Goal: Information Seeking & Learning: Learn about a topic

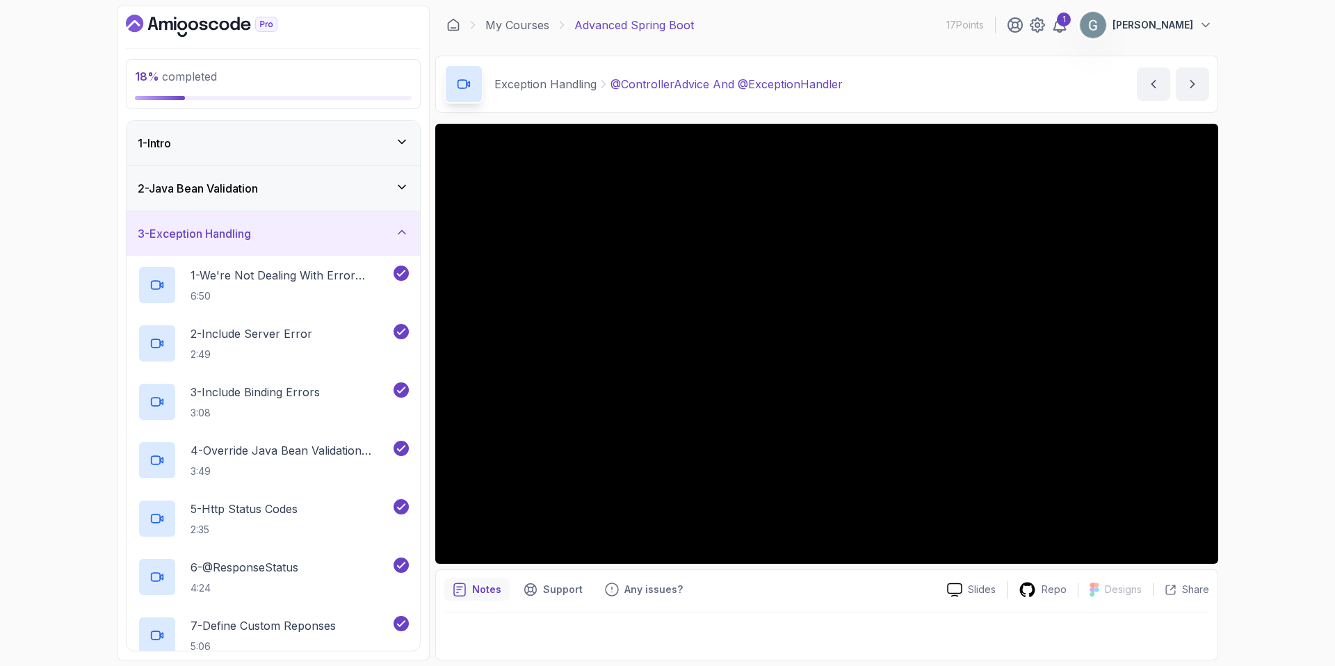
scroll to position [117, 0]
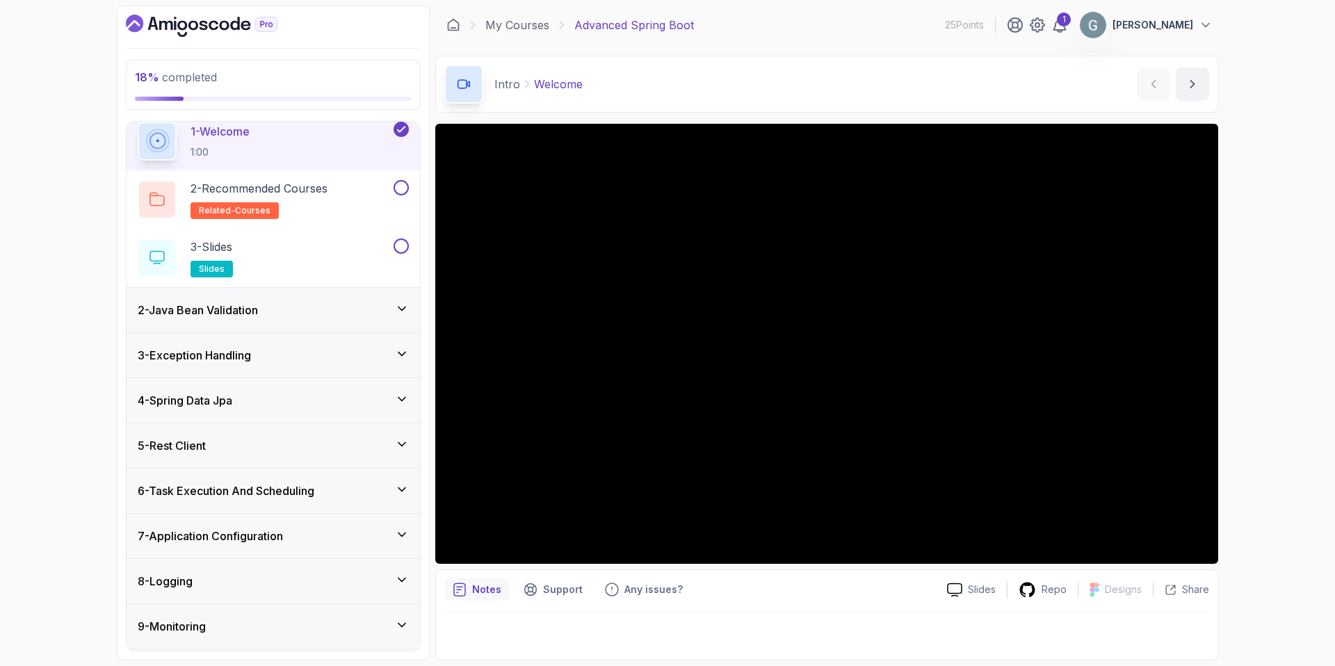
click at [259, 355] on div "3 - Exception Handling" at bounding box center [273, 355] width 271 height 17
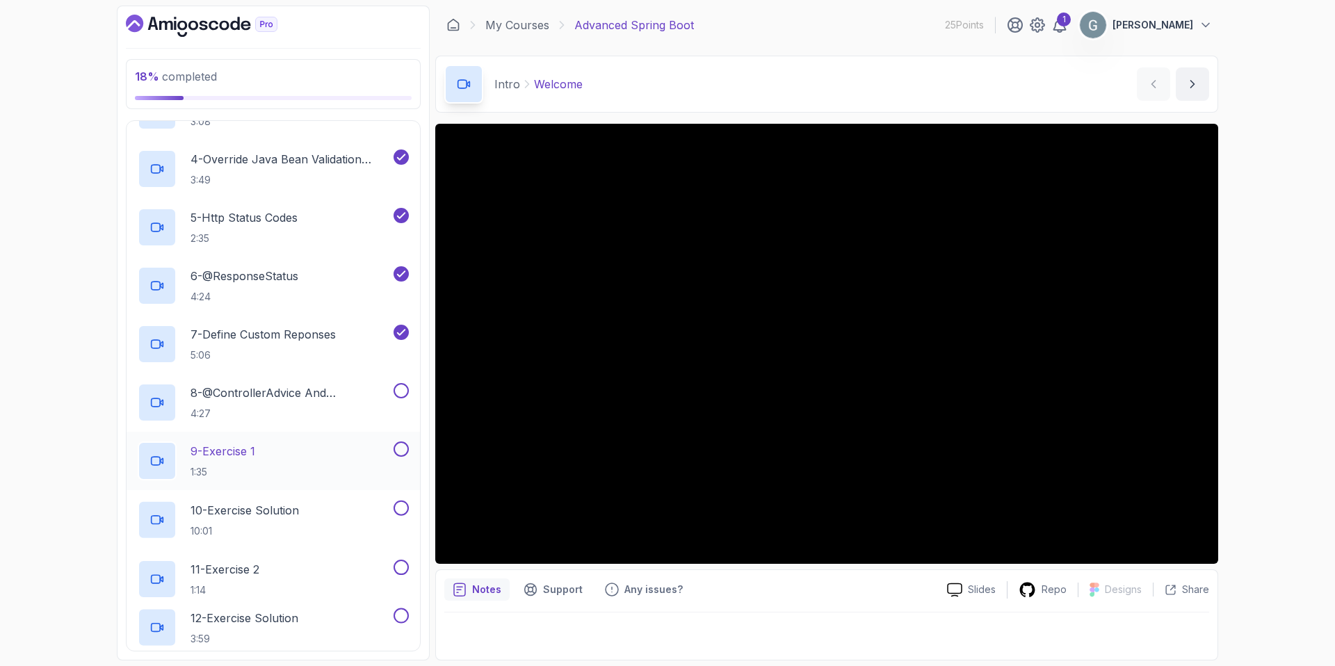
scroll to position [292, 0]
click at [267, 406] on p "4:27" at bounding box center [291, 413] width 200 height 14
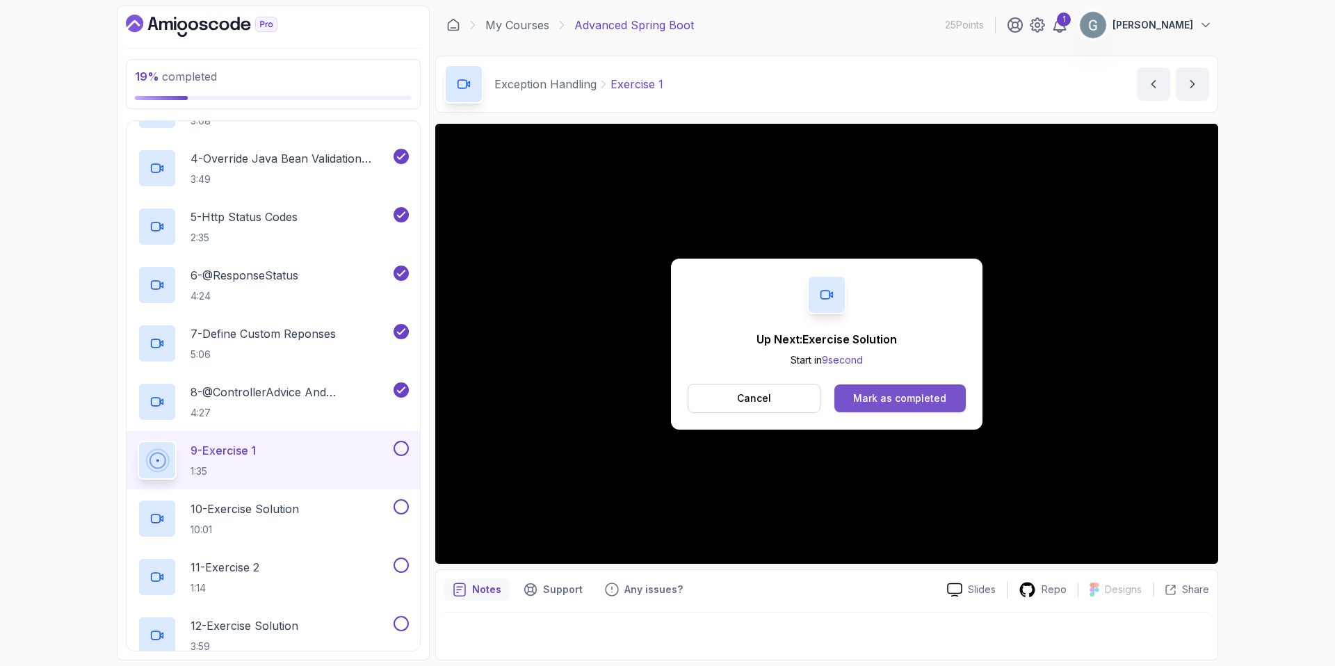
click at [907, 402] on div "Mark as completed" at bounding box center [899, 398] width 93 height 14
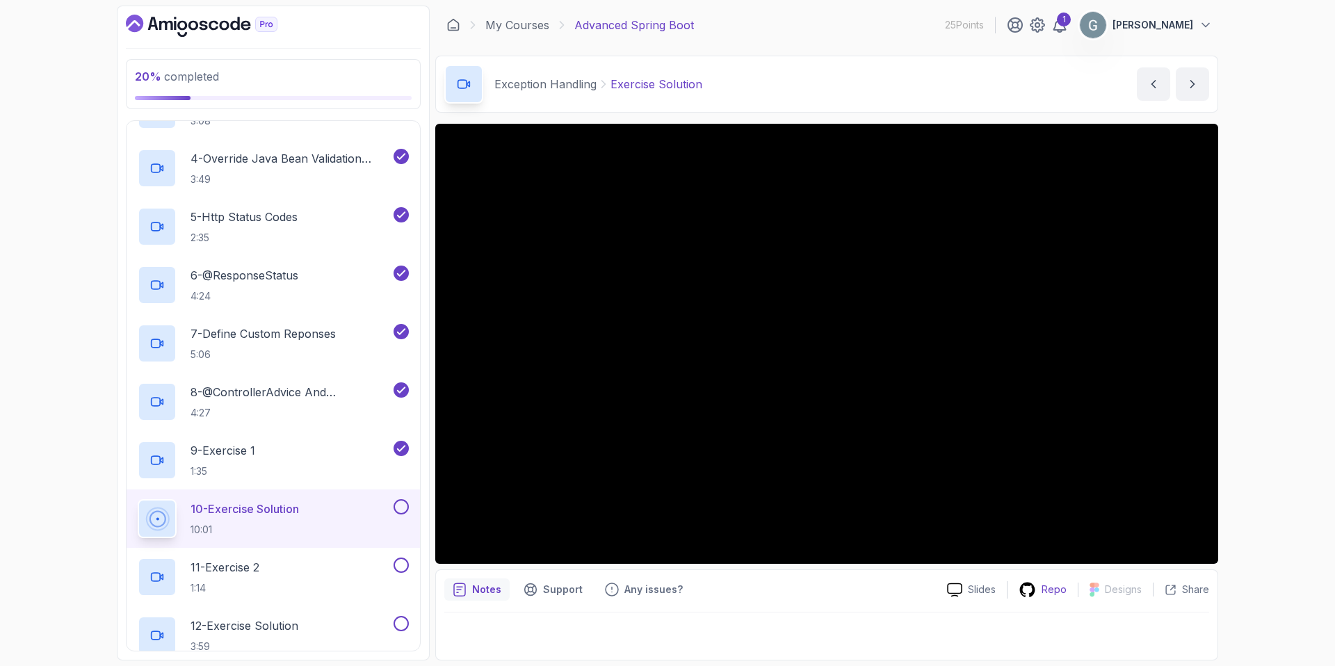
click at [1045, 591] on p "Repo" at bounding box center [1054, 590] width 25 height 14
click at [282, 565] on div "11 - Exercise 2 1:14" at bounding box center [264, 577] width 253 height 39
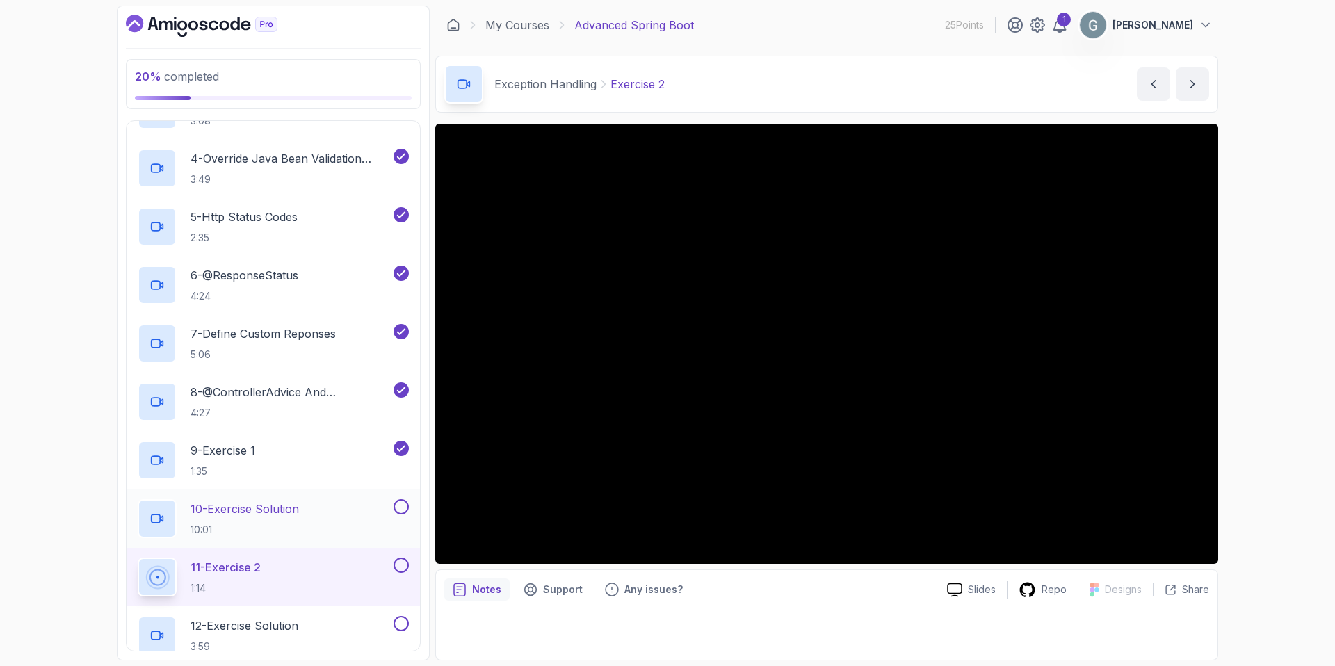
click at [326, 512] on div "10 - Exercise Solution 10:01" at bounding box center [264, 518] width 253 height 39
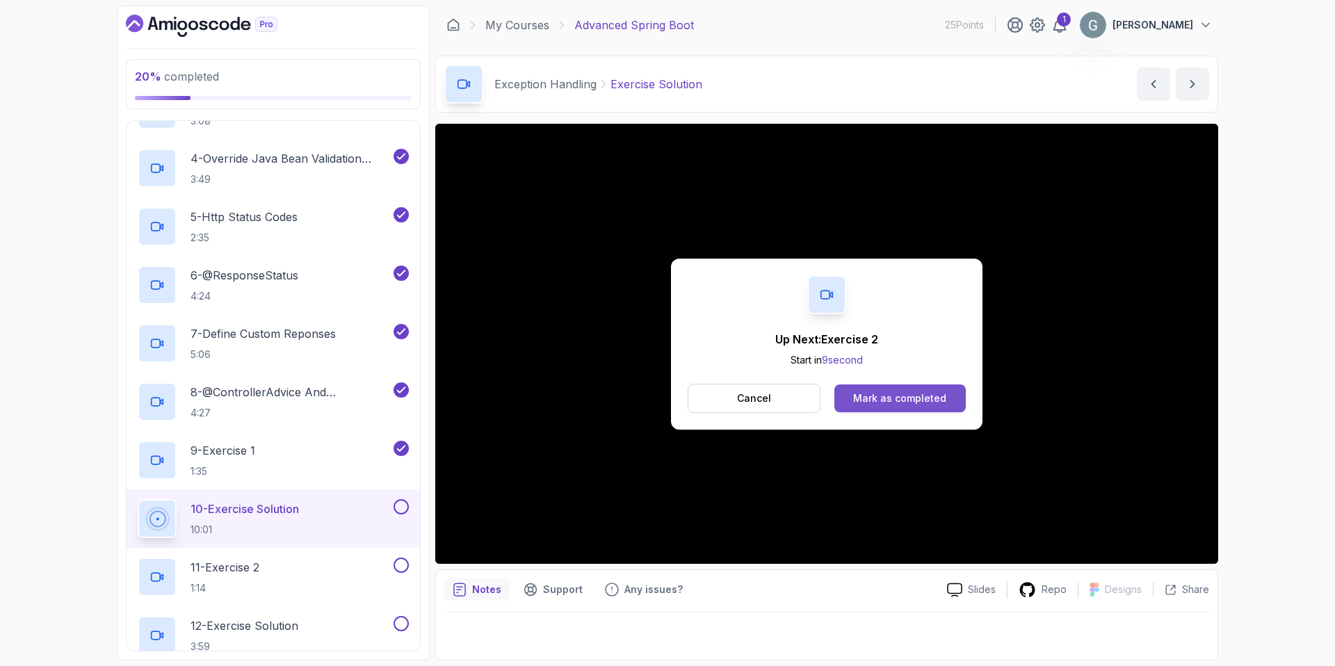
click at [905, 404] on button "Mark as completed" at bounding box center [899, 399] width 131 height 28
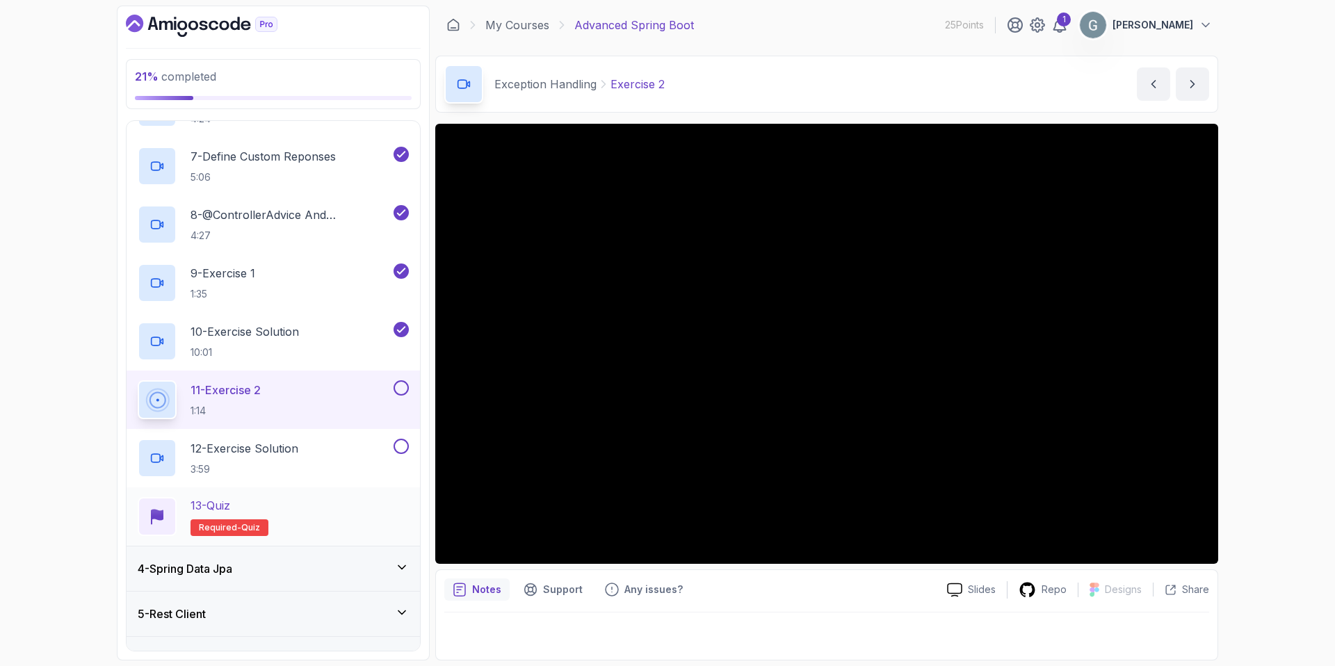
scroll to position [471, 0]
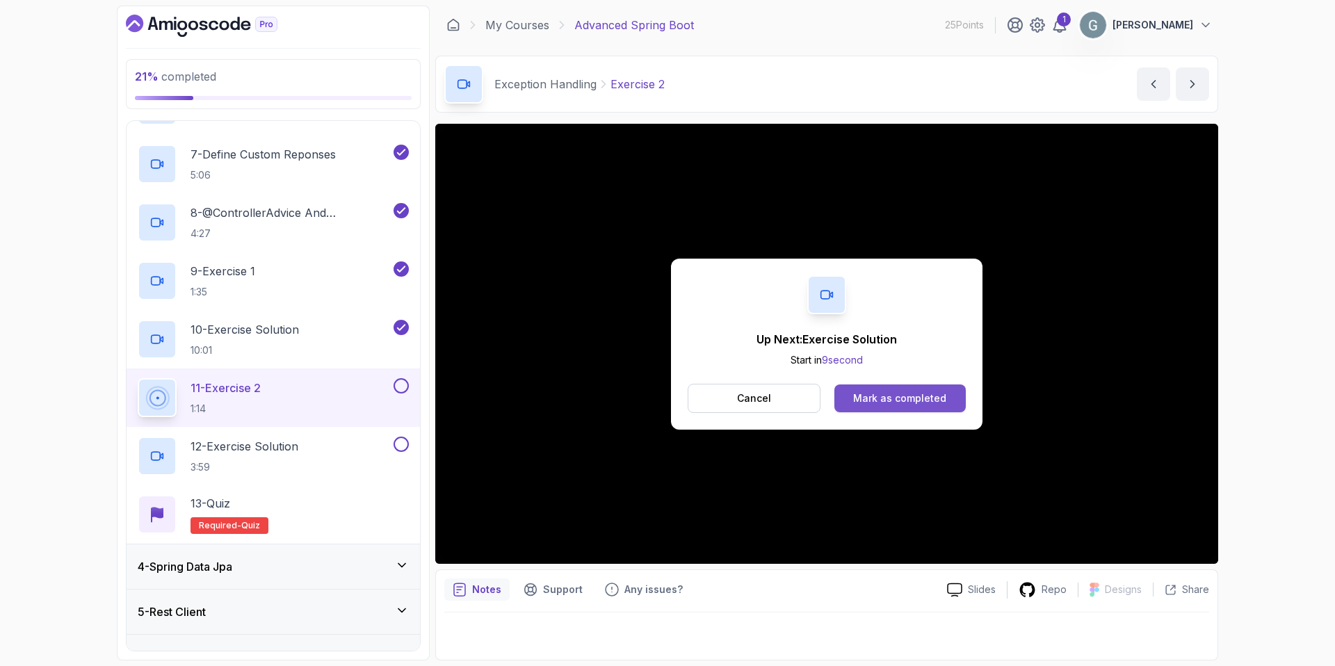
click at [899, 398] on div "Mark as completed" at bounding box center [899, 398] width 93 height 14
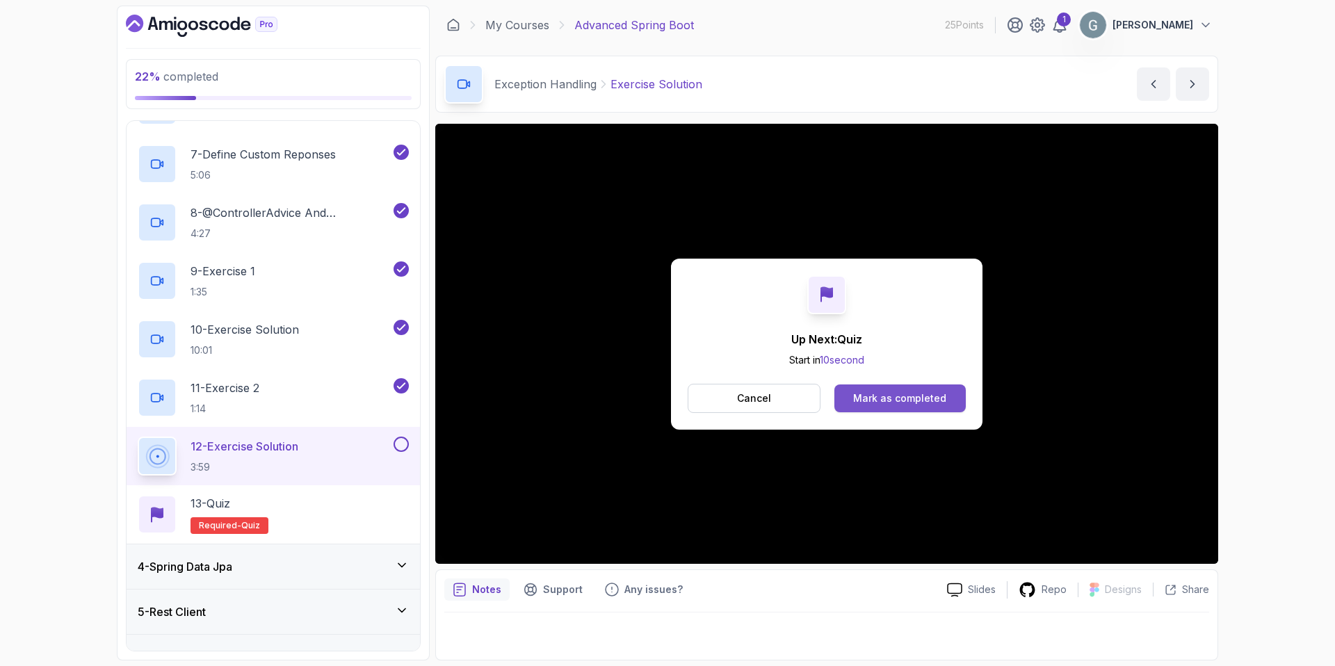
click at [875, 405] on button "Mark as completed" at bounding box center [899, 399] width 131 height 28
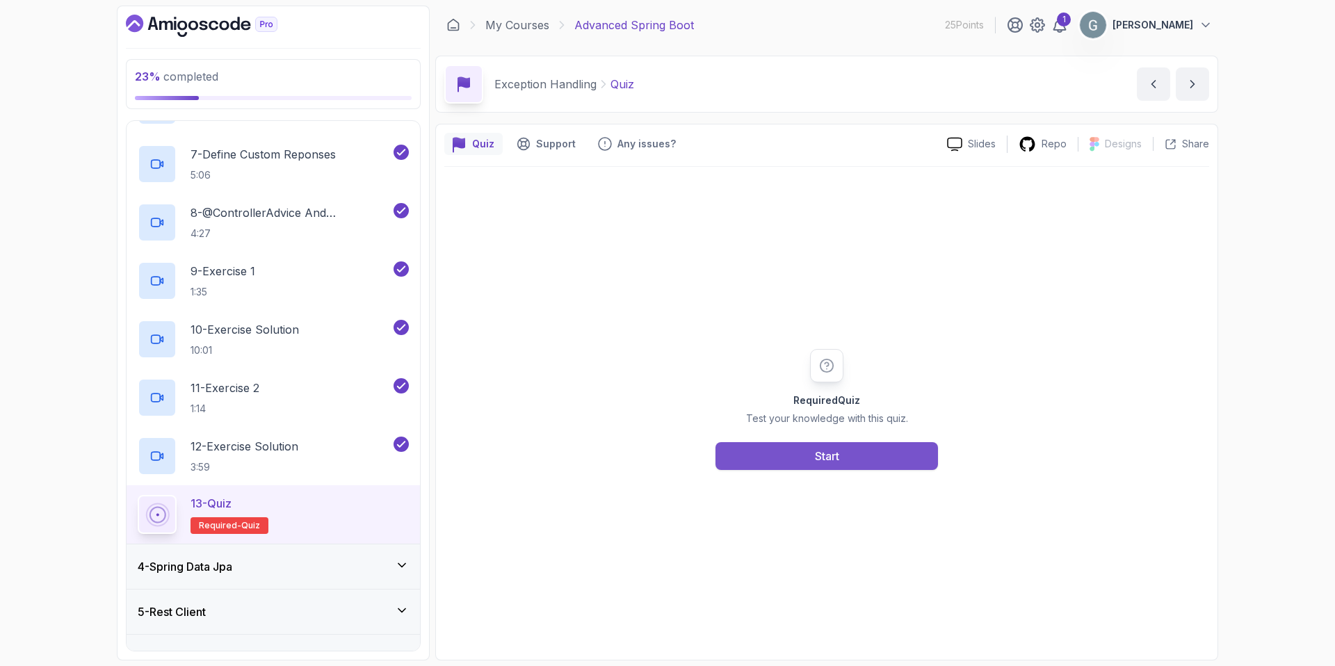
click at [811, 455] on button "Start" at bounding box center [826, 456] width 222 height 28
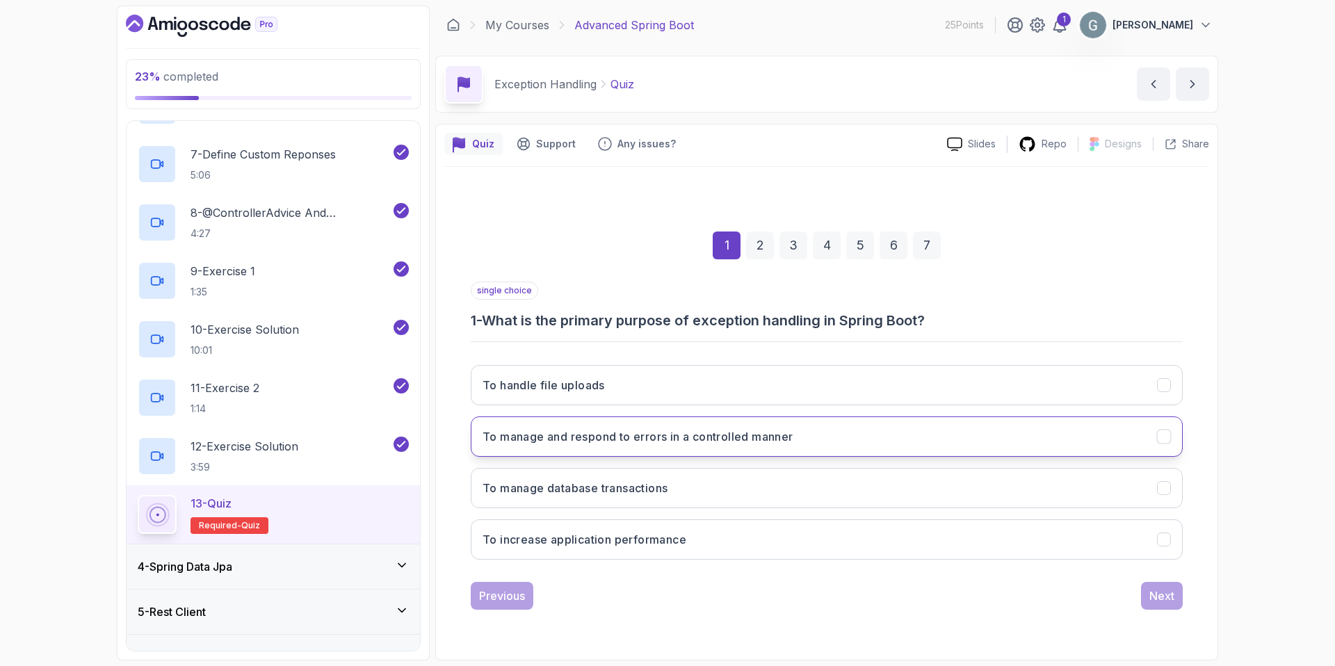
click at [831, 441] on button "To manage and respond to errors in a controlled manner" at bounding box center [827, 436] width 712 height 40
click at [1165, 599] on div "Next" at bounding box center [1161, 596] width 25 height 17
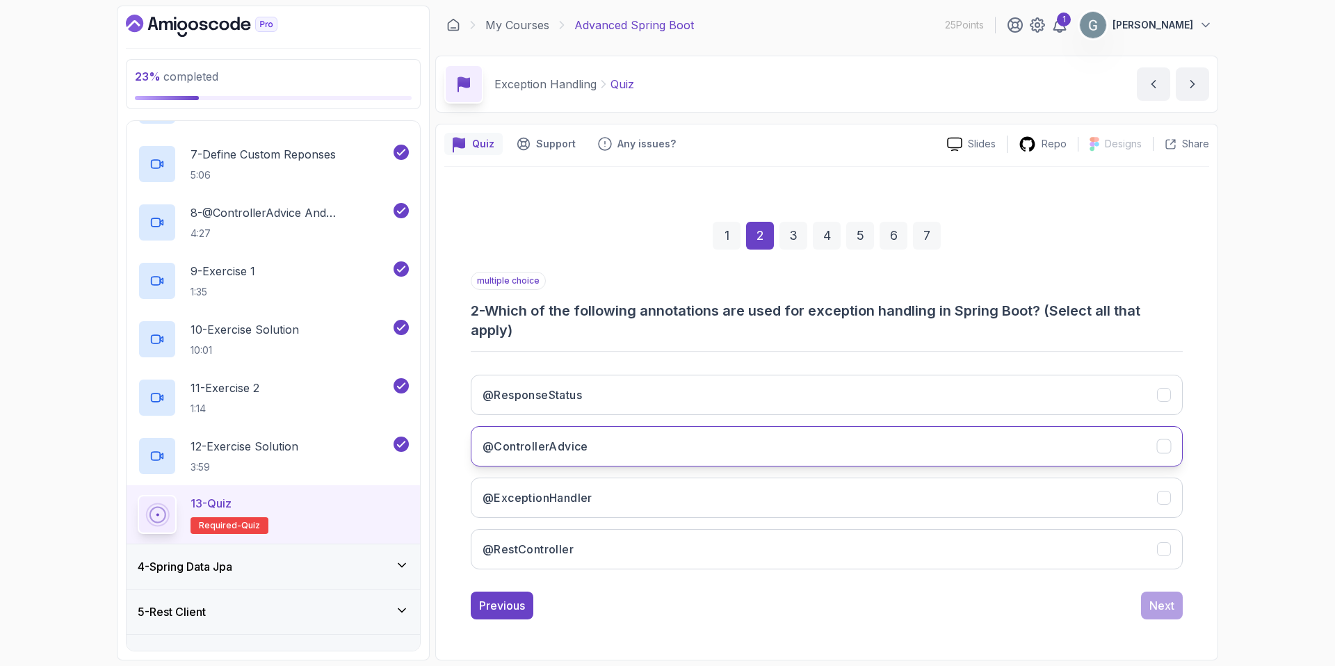
click at [1133, 453] on button "@ControllerAdvice" at bounding box center [827, 446] width 712 height 40
click at [630, 502] on button "@ExceptionHandler" at bounding box center [827, 498] width 712 height 40
click at [1160, 615] on button "Next" at bounding box center [1162, 606] width 42 height 28
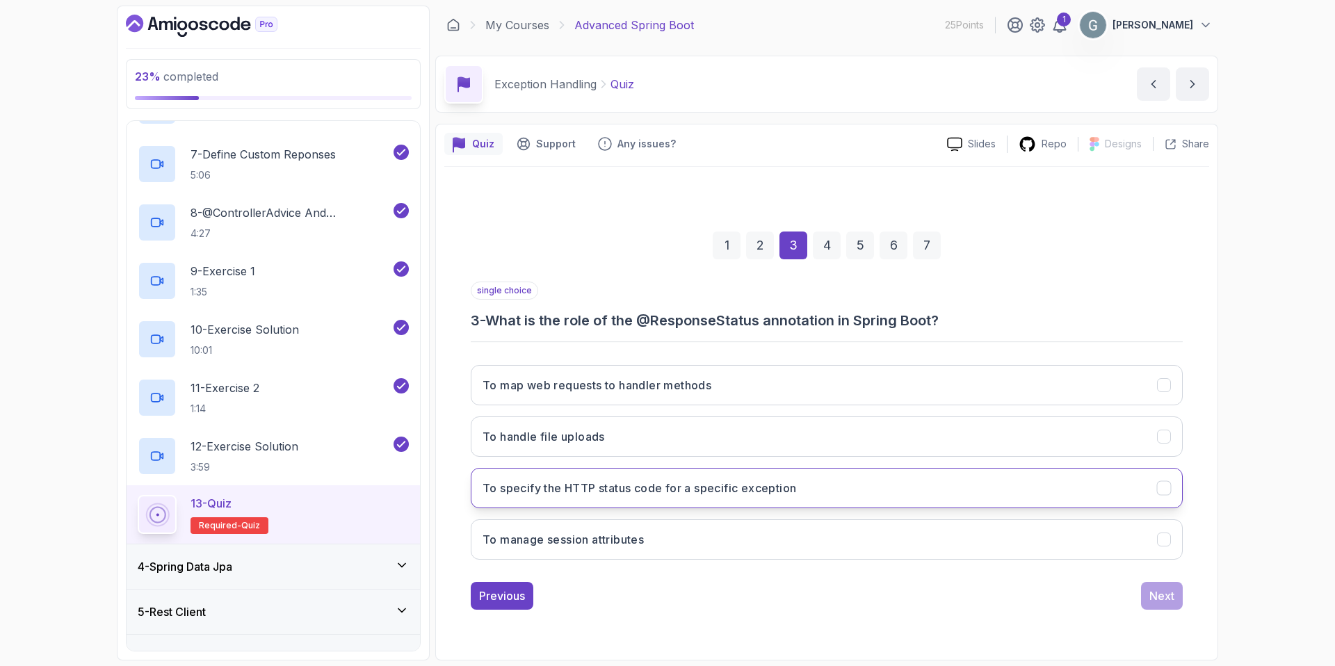
click at [822, 491] on button "To specify the HTTP status code for a specific exception" at bounding box center [827, 488] width 712 height 40
click at [1161, 594] on div "Next" at bounding box center [1161, 596] width 25 height 17
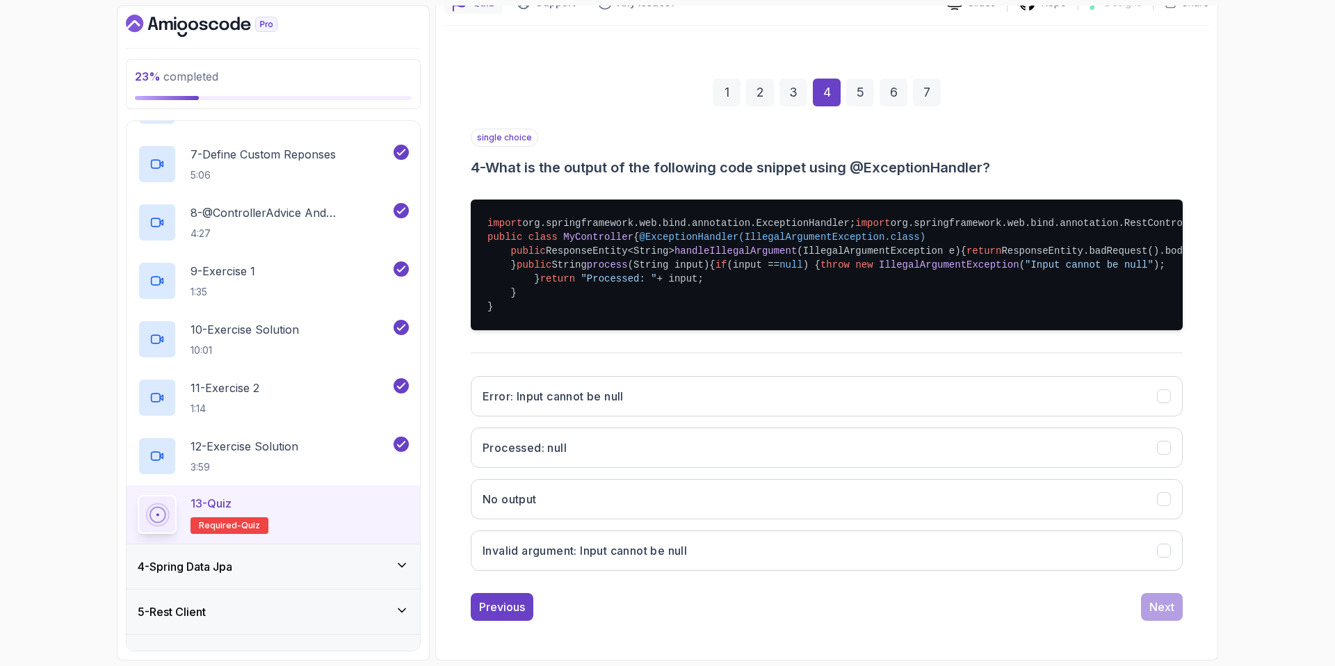
scroll to position [252, 0]
click at [747, 571] on button "Invalid argument: Input cannot be null" at bounding box center [827, 551] width 712 height 40
click at [1163, 617] on button "Next" at bounding box center [1162, 607] width 42 height 28
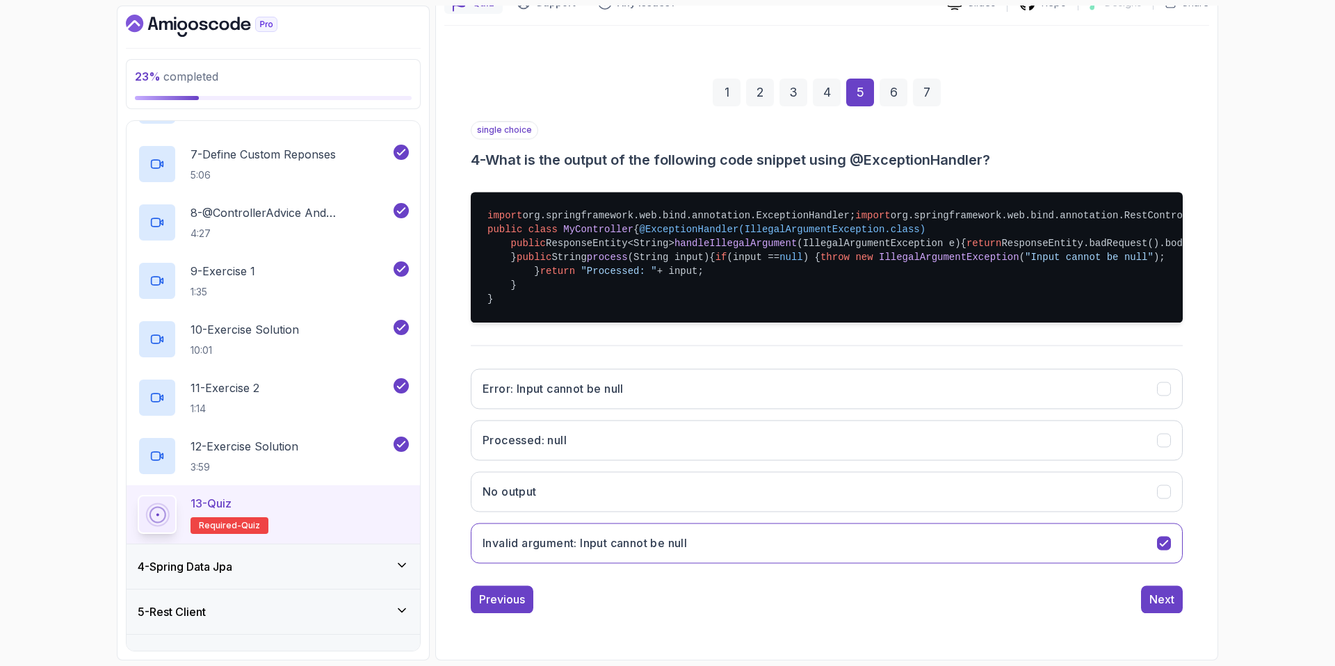
scroll to position [0, 0]
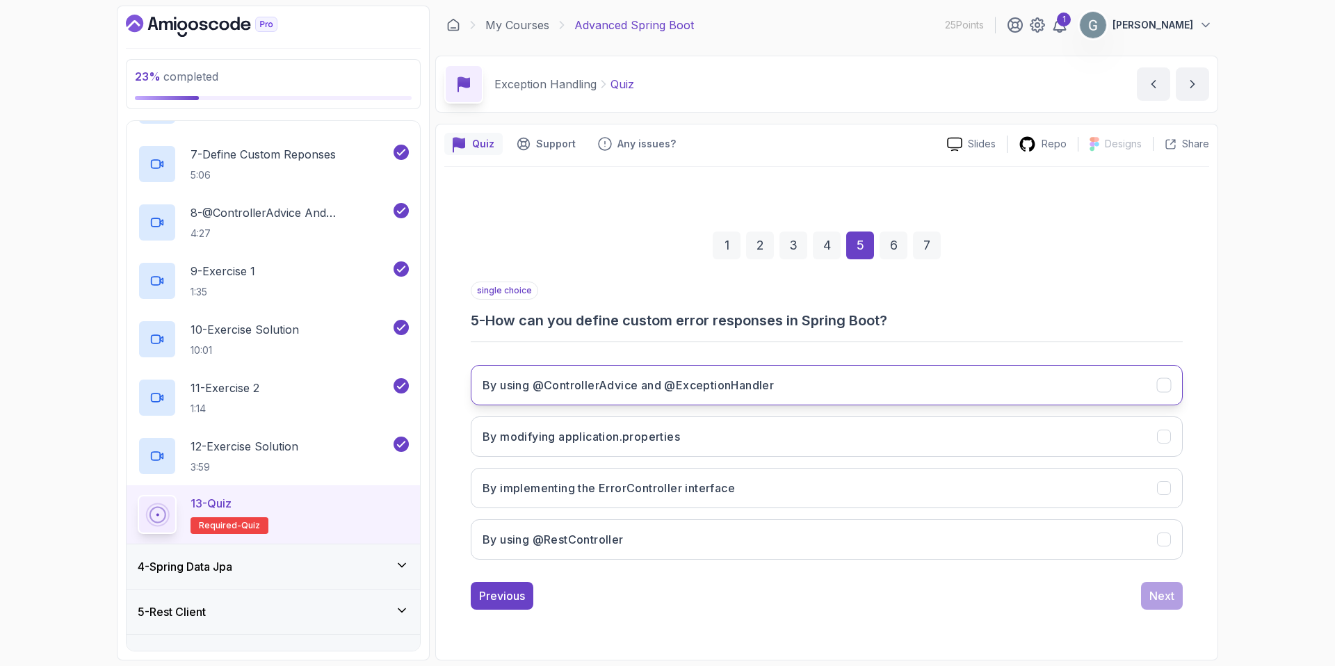
click at [805, 389] on button "By using @ControllerAdvice and @ExceptionHandler" at bounding box center [827, 385] width 712 height 40
click at [1162, 600] on div "Next" at bounding box center [1161, 596] width 25 height 17
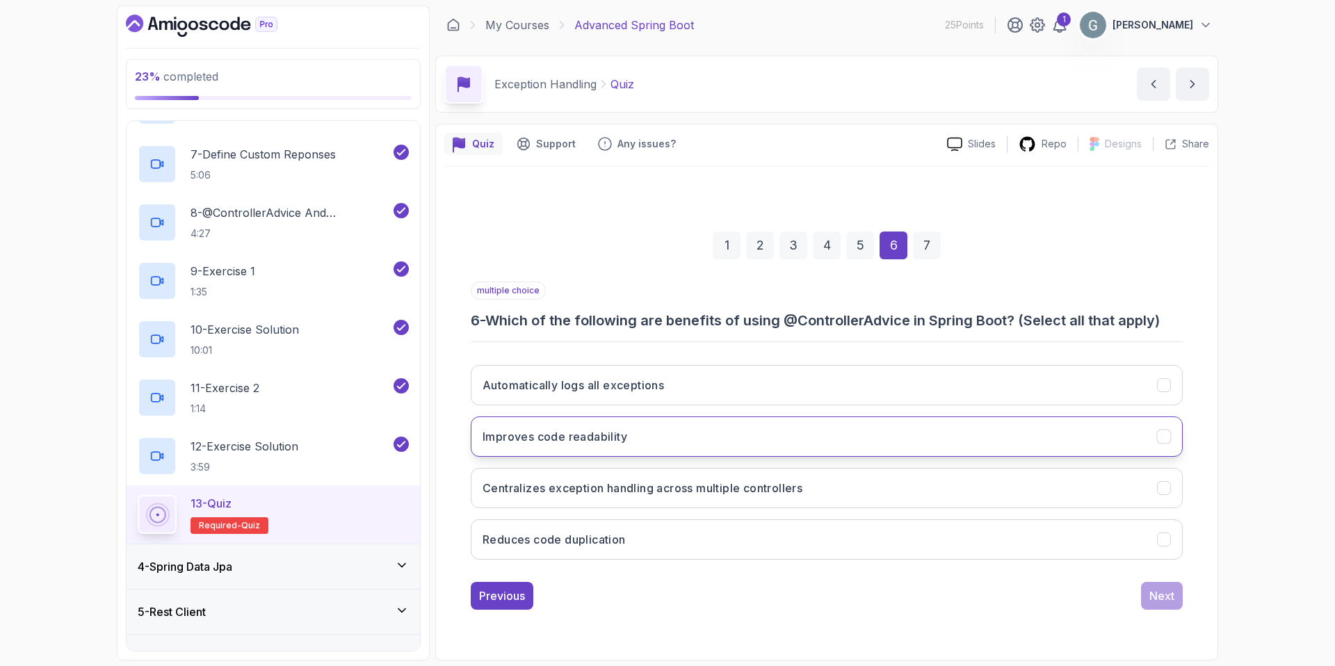
click at [1165, 437] on icon "Improves code readability" at bounding box center [1164, 437] width 8 height 6
click at [1029, 494] on button "Centralizes exception handling across multiple controllers" at bounding box center [827, 488] width 712 height 40
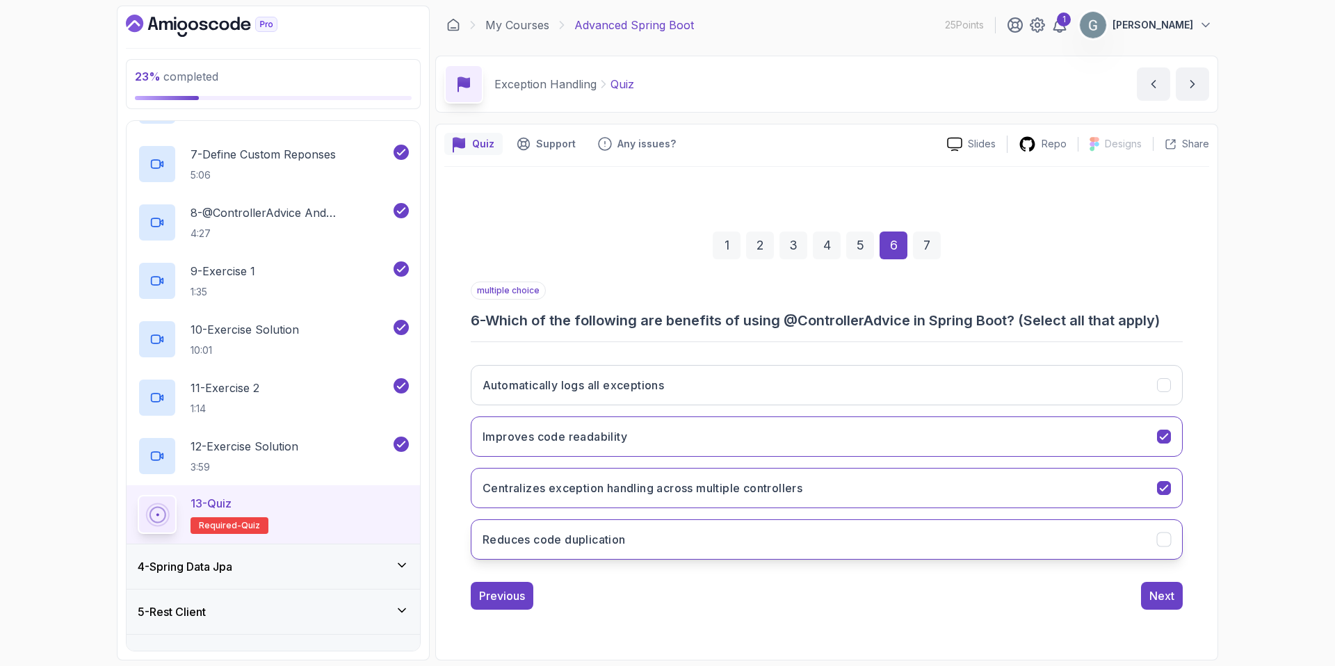
click at [1161, 535] on icon "Reduces code duplication" at bounding box center [1164, 539] width 13 height 13
click at [1160, 593] on div "Next" at bounding box center [1161, 596] width 25 height 17
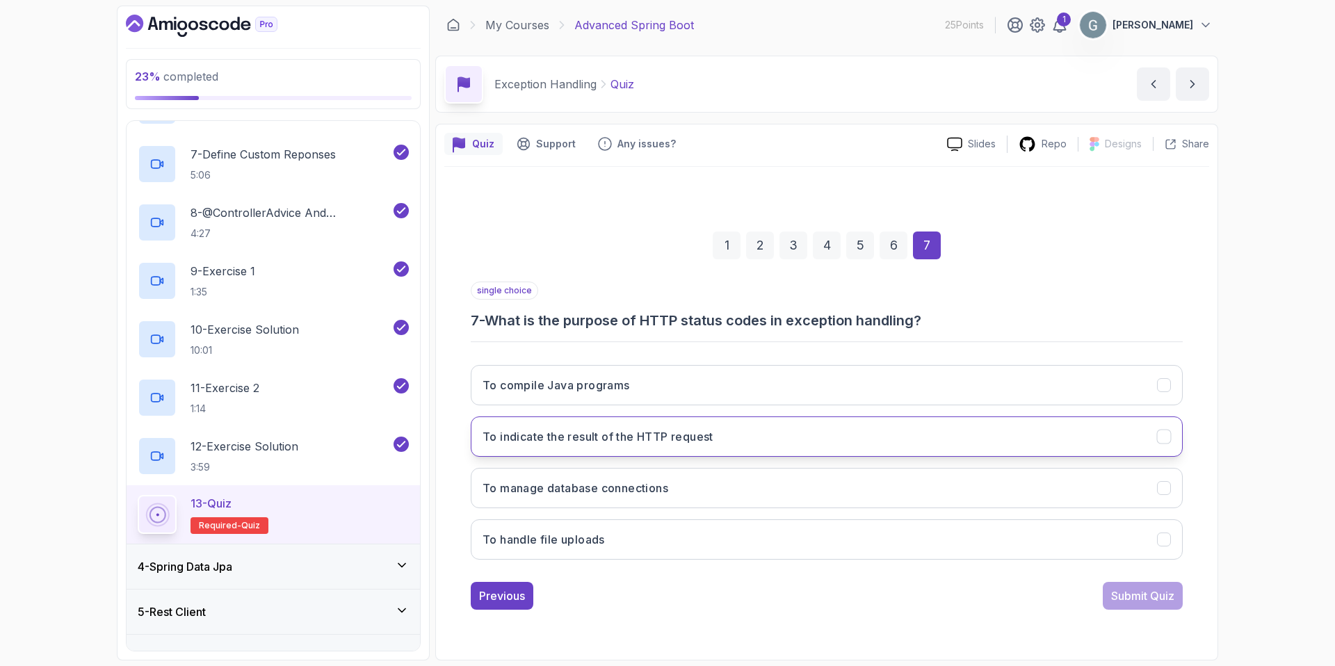
click at [778, 437] on button "To indicate the result of the HTTP request" at bounding box center [827, 436] width 712 height 40
click at [1140, 603] on div "Submit Quiz" at bounding box center [1142, 596] width 63 height 17
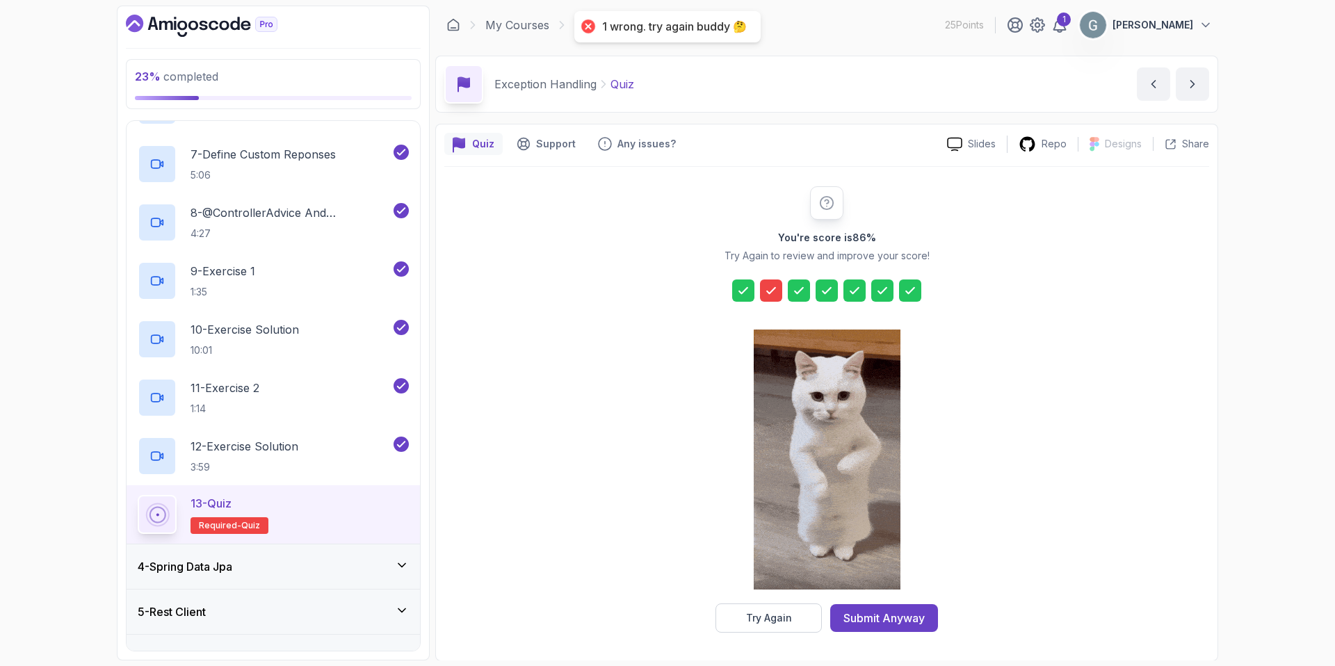
click at [770, 296] on icon at bounding box center [771, 291] width 14 height 14
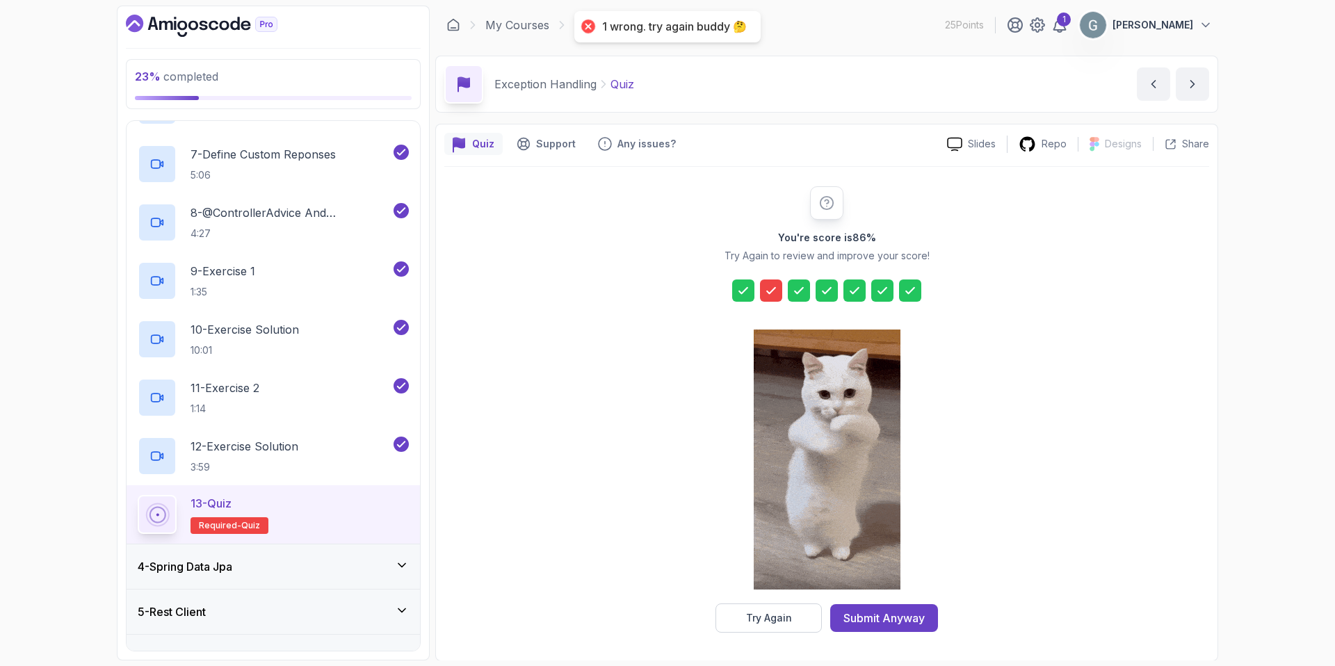
click at [769, 290] on icon at bounding box center [771, 291] width 14 height 14
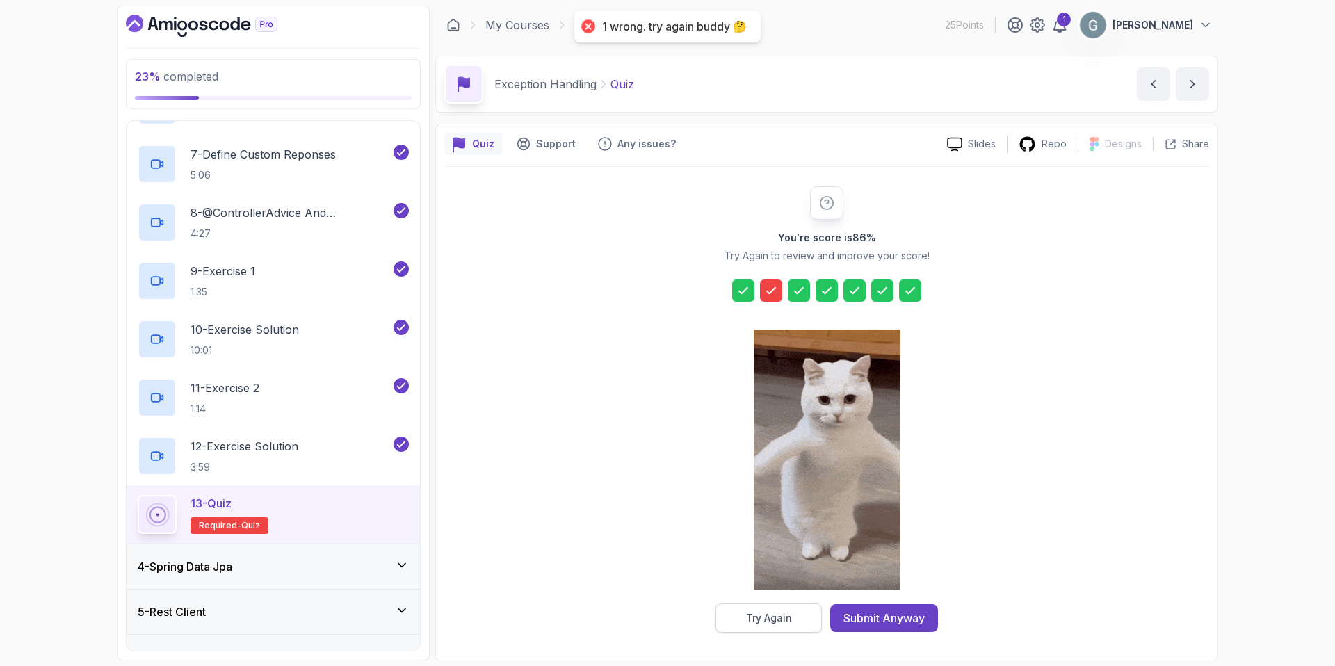
click at [761, 611] on div "Try Again" at bounding box center [769, 618] width 46 height 14
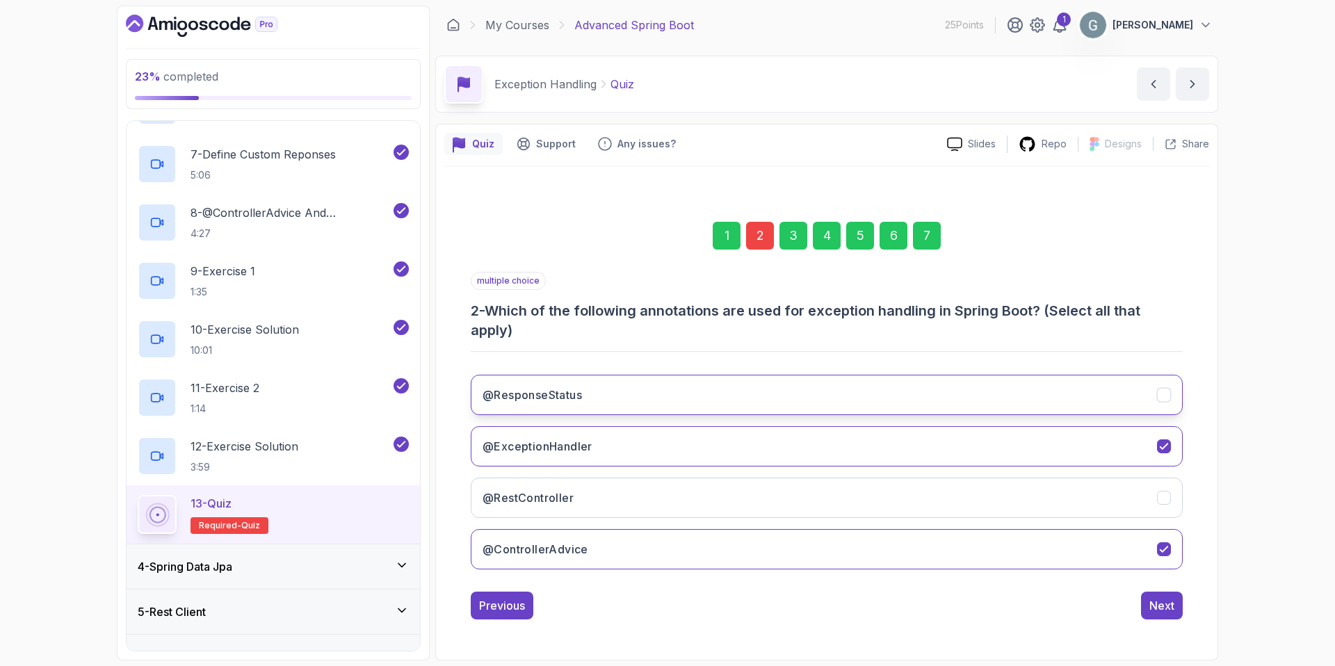
click at [882, 403] on button "@ResponseStatus" at bounding box center [827, 395] width 712 height 40
click at [1163, 608] on div "Next" at bounding box center [1161, 605] width 25 height 17
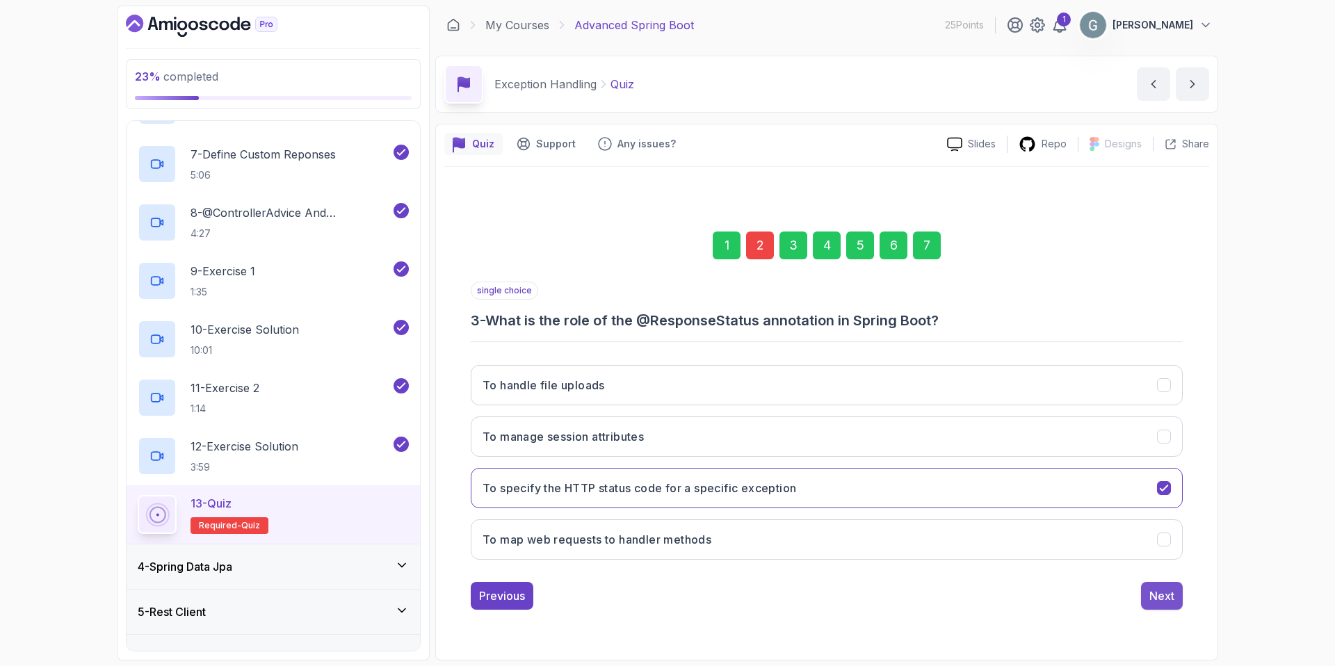
click at [1159, 599] on div "Next" at bounding box center [1161, 596] width 25 height 17
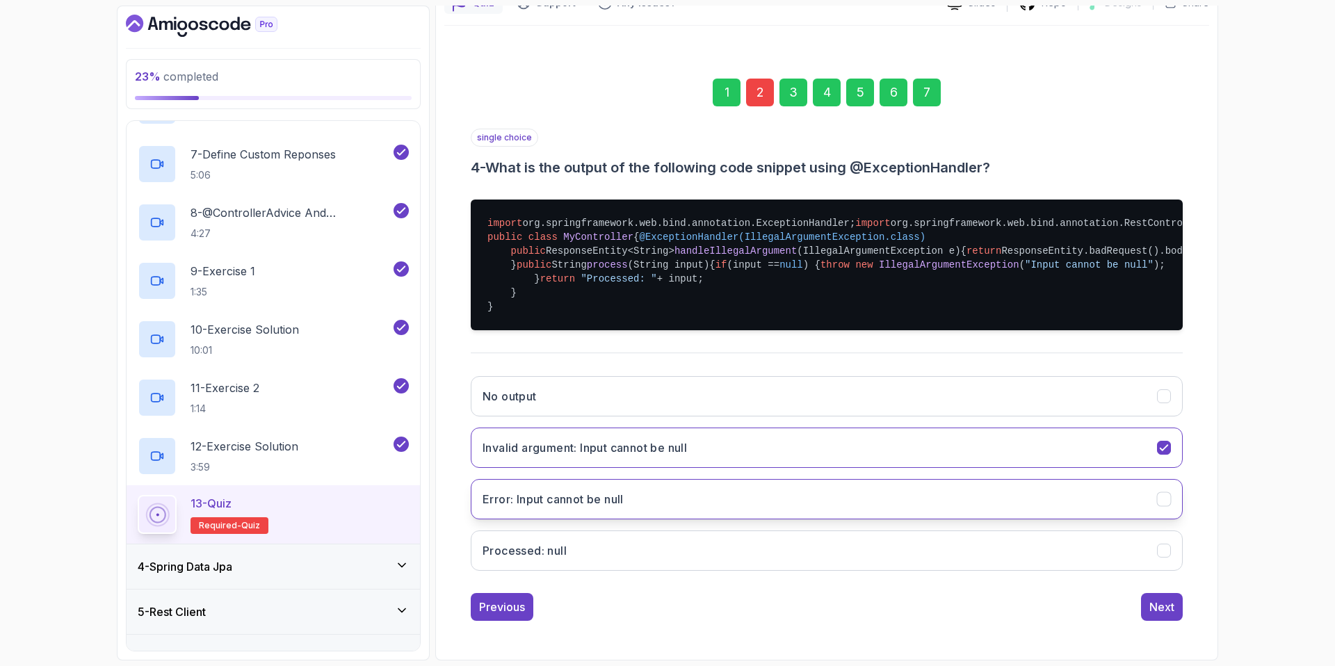
scroll to position [308, 0]
click at [1157, 606] on div "Next" at bounding box center [1161, 607] width 25 height 17
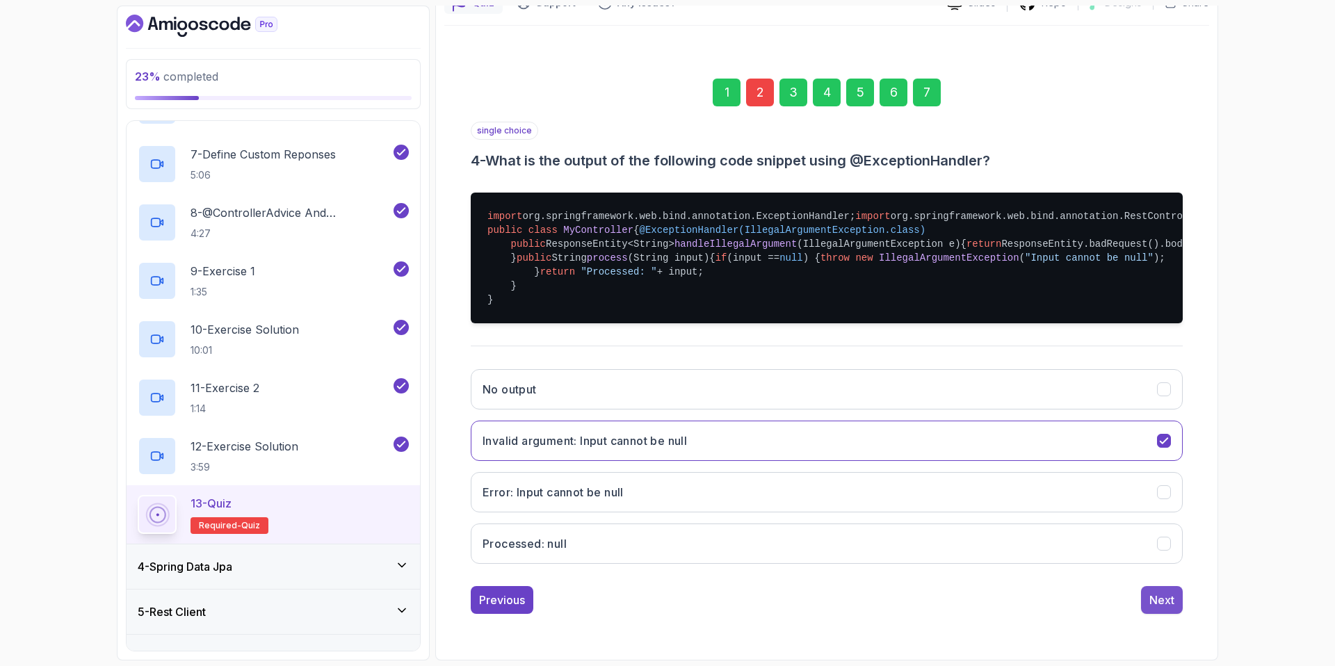
scroll to position [0, 0]
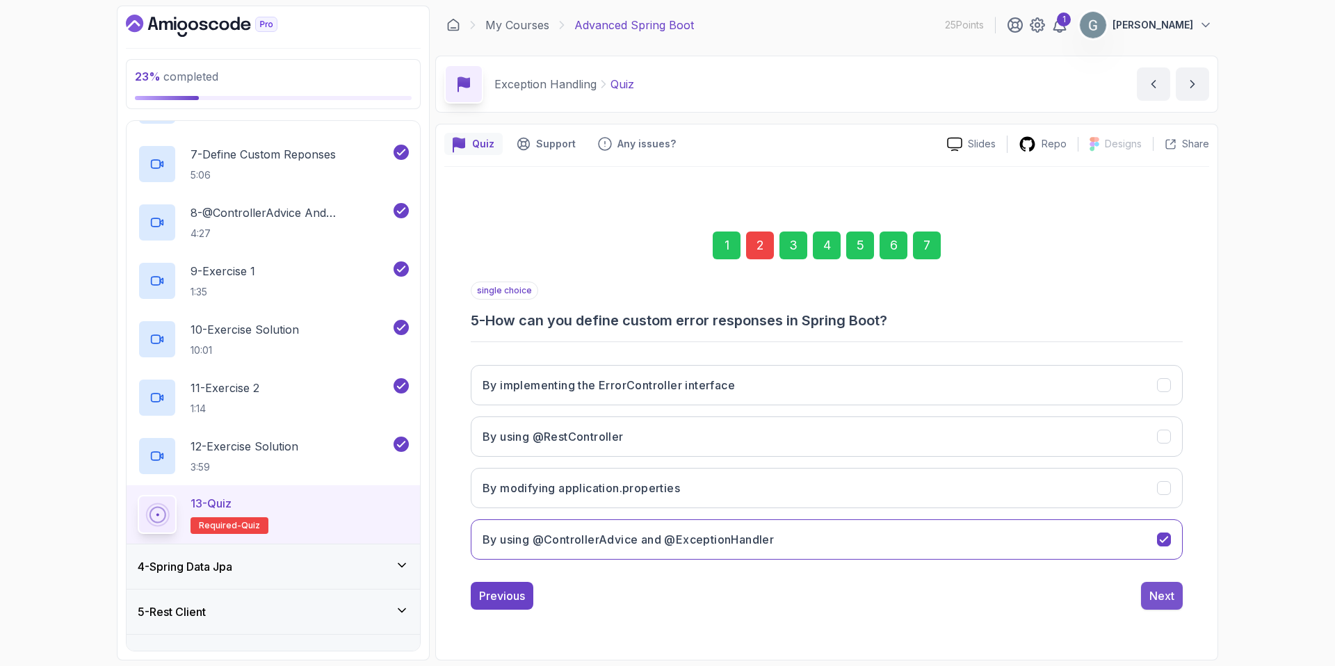
click at [1164, 601] on div "Next" at bounding box center [1161, 596] width 25 height 17
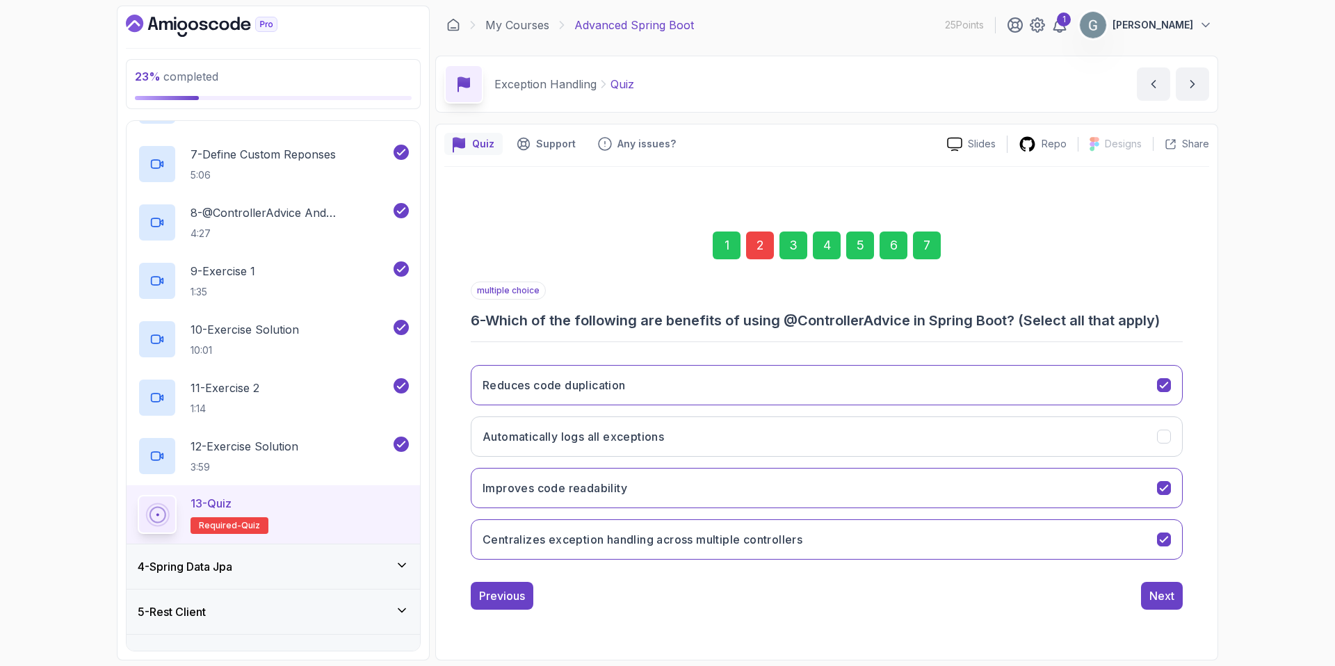
click at [1164, 601] on div "Next" at bounding box center [1161, 596] width 25 height 17
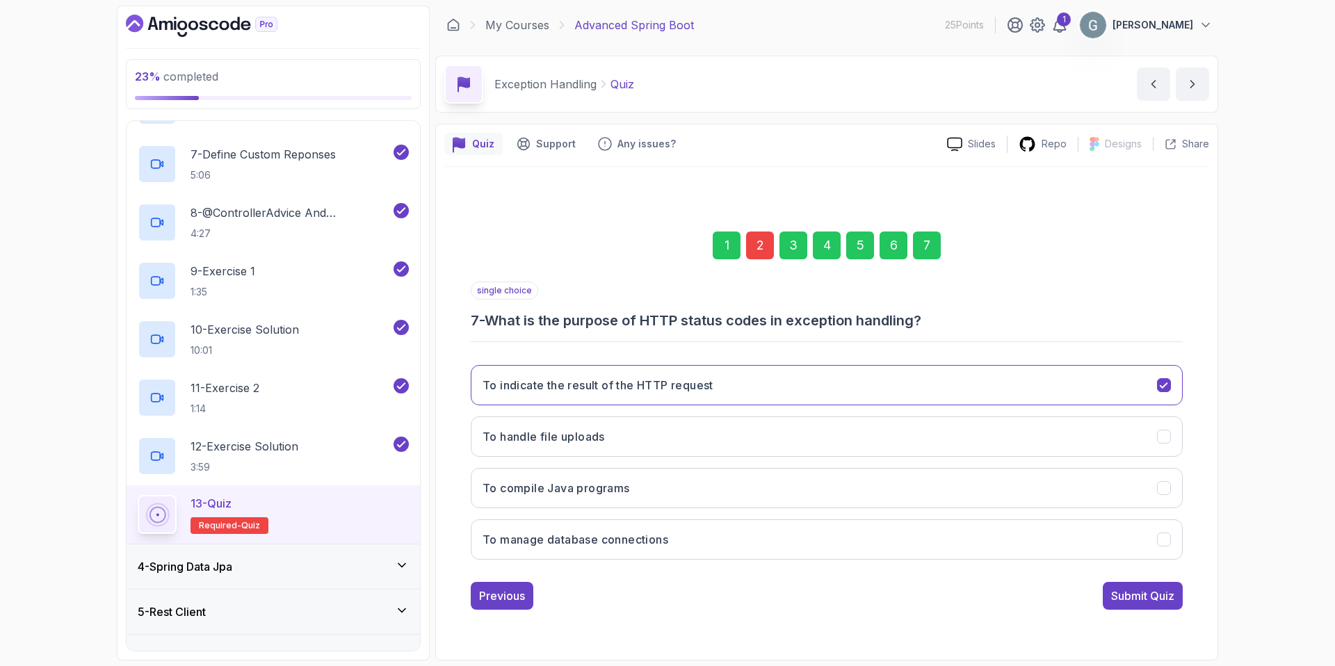
click at [1164, 601] on div "Submit Quiz" at bounding box center [1142, 596] width 63 height 17
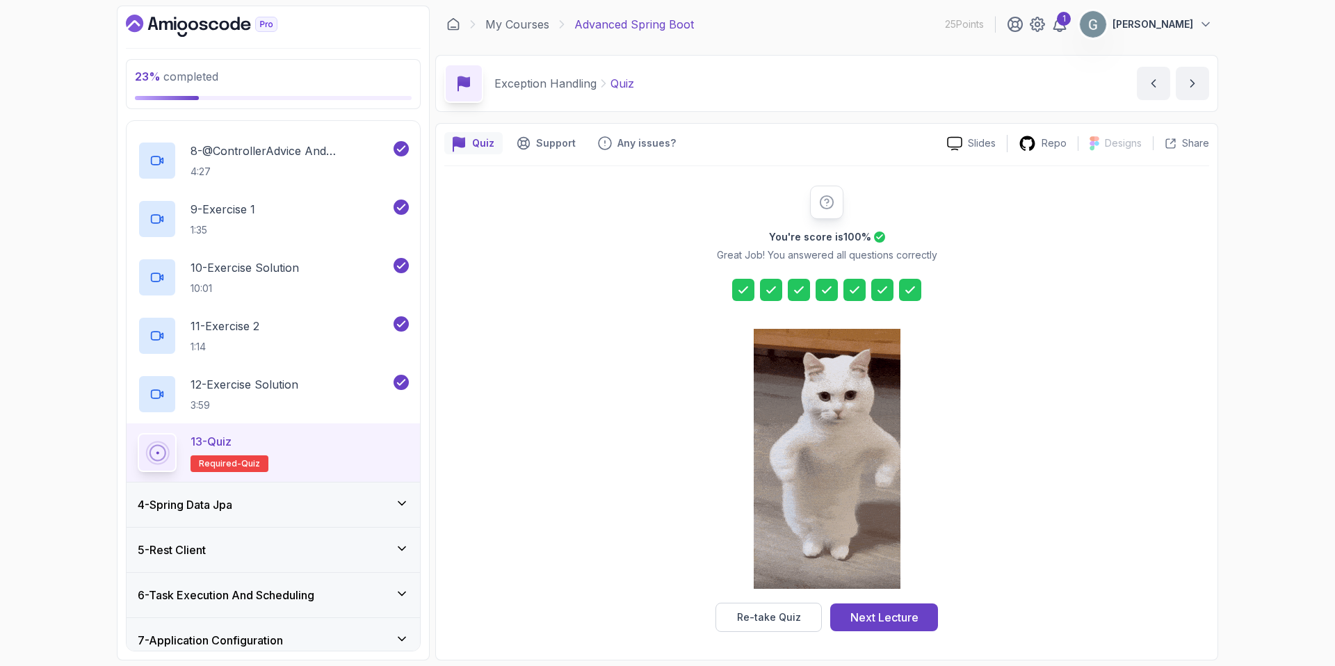
scroll to position [538, 0]
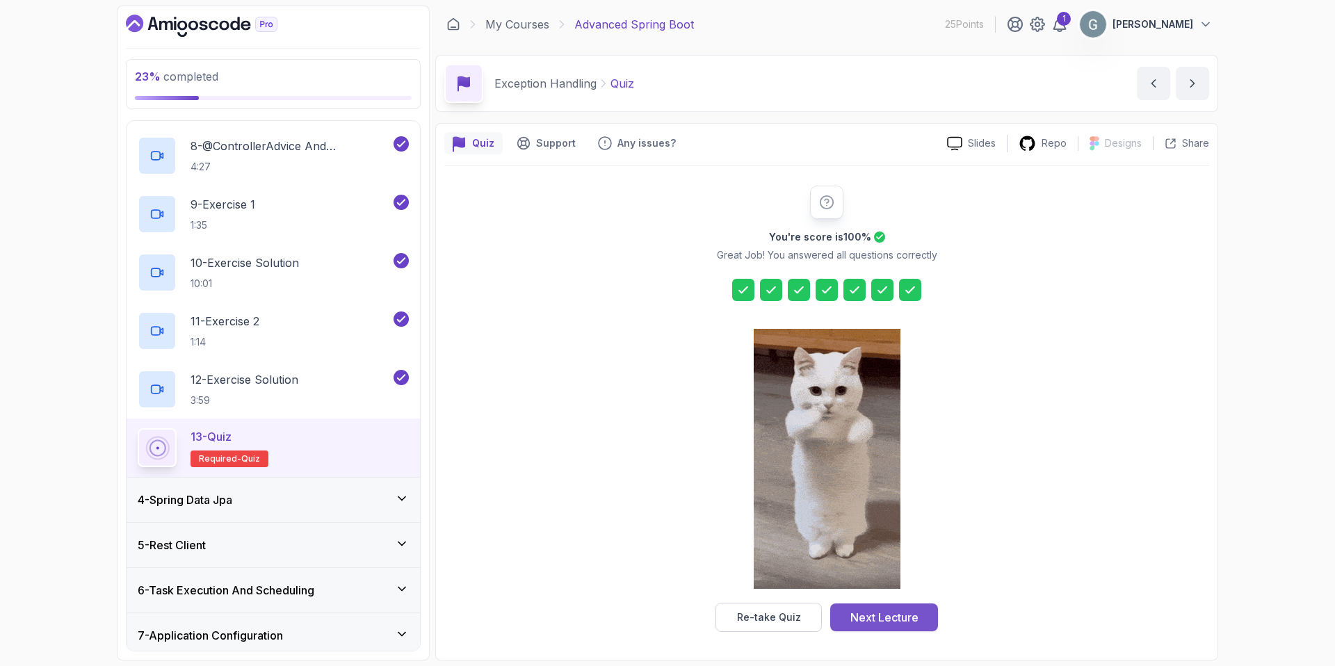
click at [896, 615] on div "Next Lecture" at bounding box center [884, 617] width 68 height 17
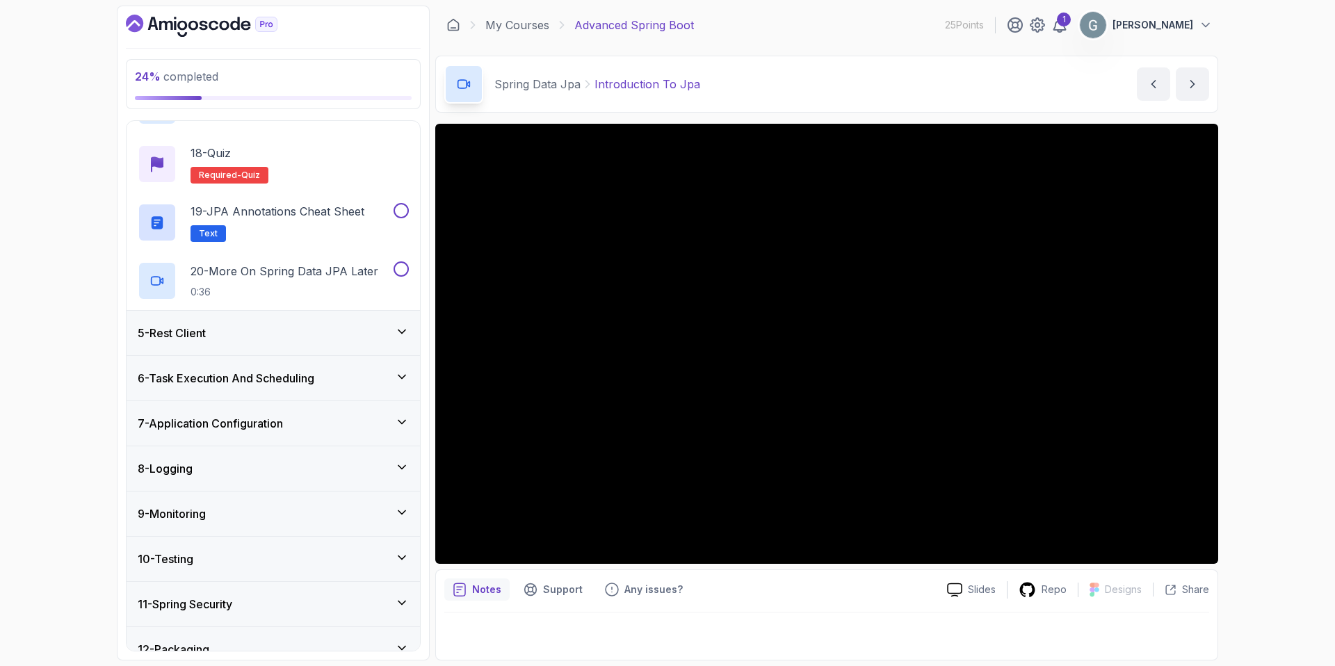
scroll to position [1225, 0]
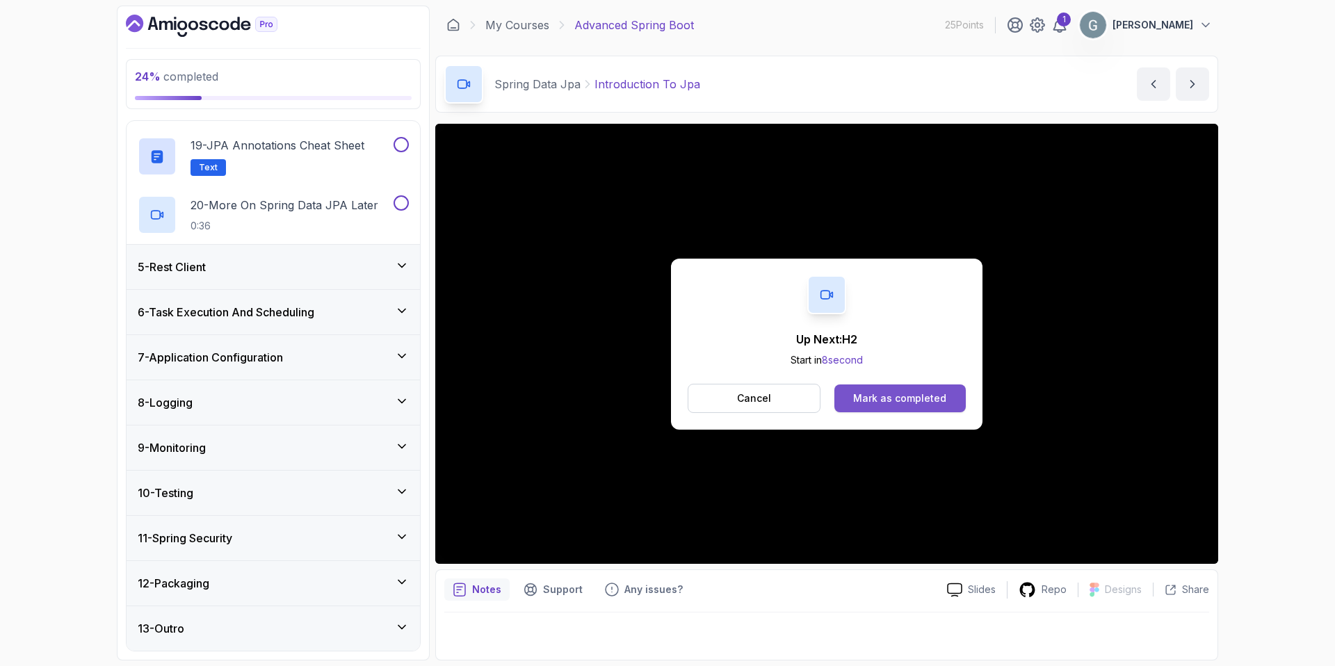
click at [903, 396] on div "Mark as completed" at bounding box center [899, 398] width 93 height 14
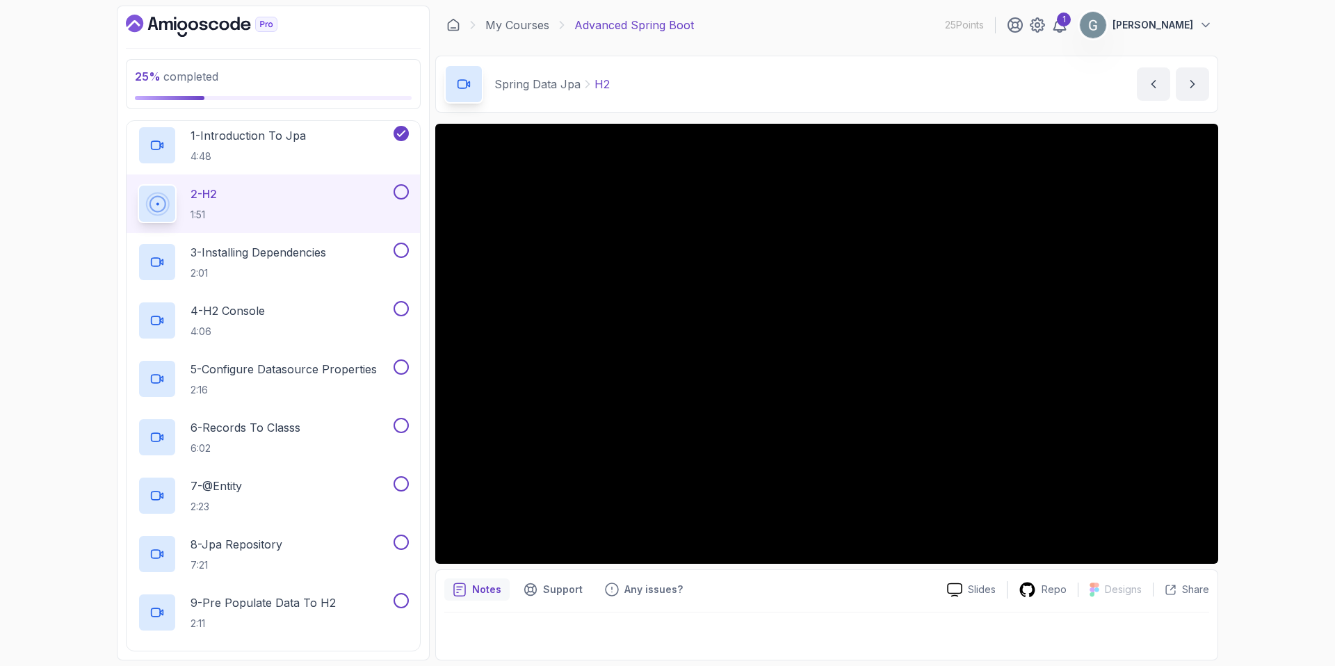
scroll to position [145, 0]
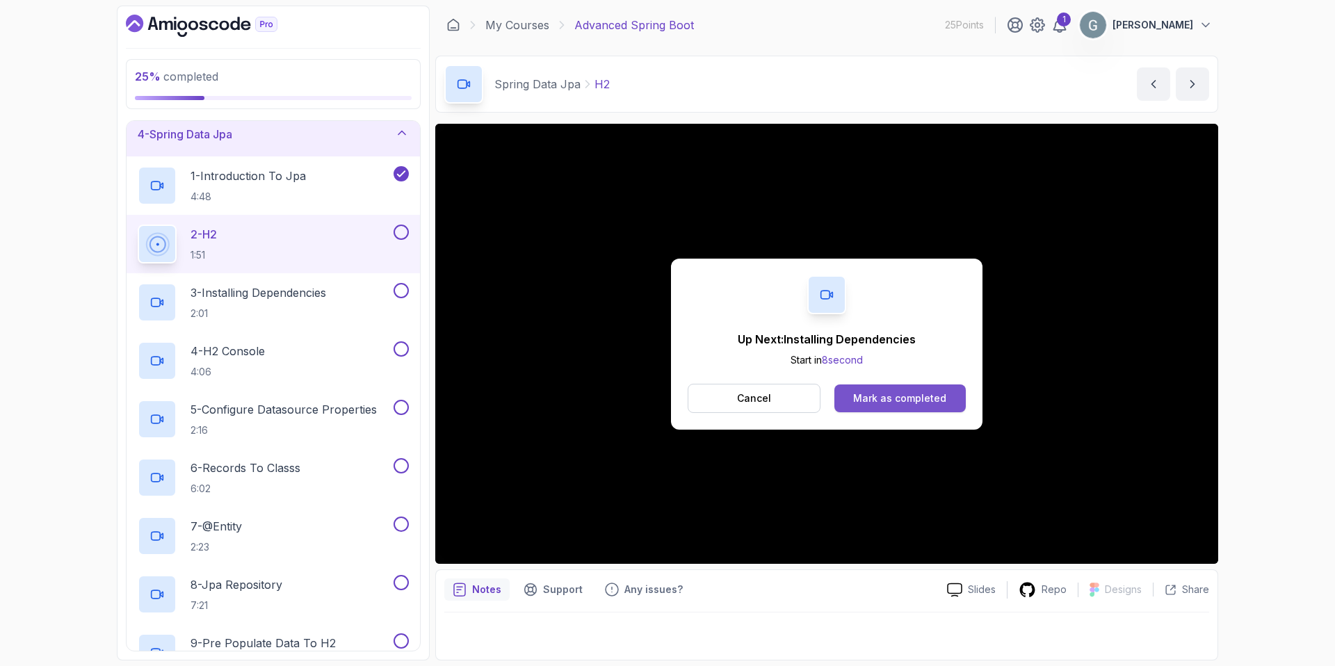
click at [897, 400] on div "Mark as completed" at bounding box center [899, 398] width 93 height 14
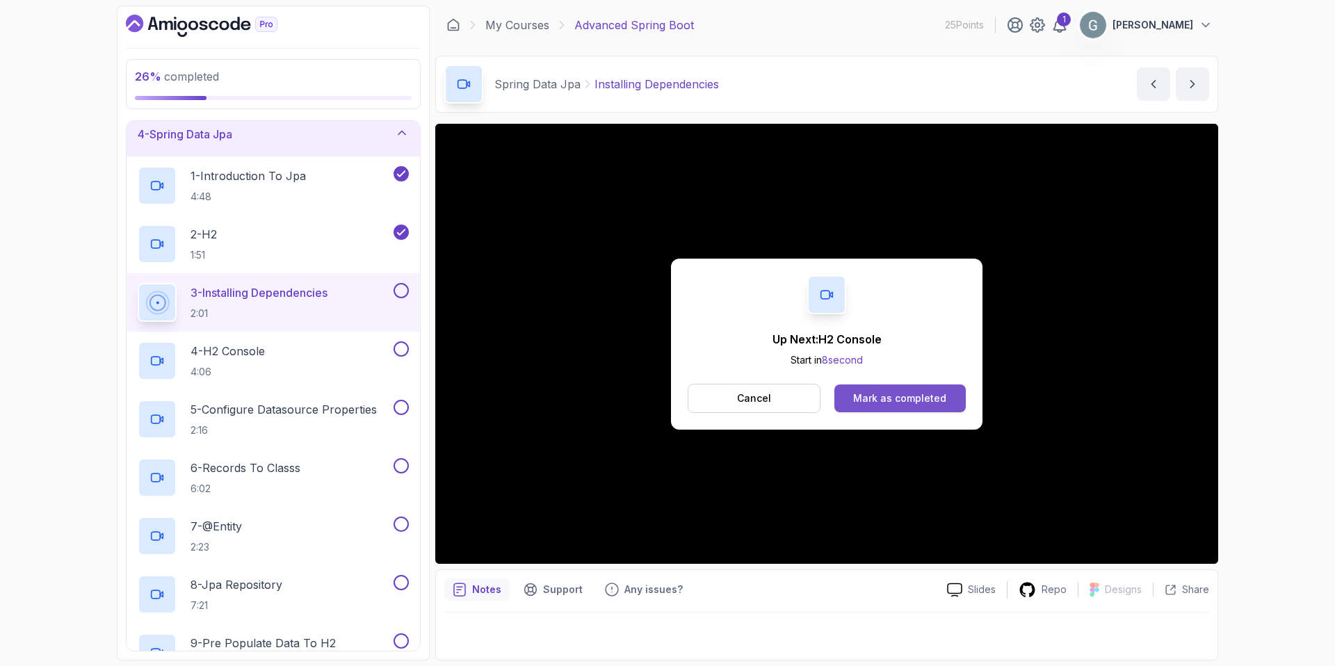
click at [878, 399] on div "Mark as completed" at bounding box center [899, 398] width 93 height 14
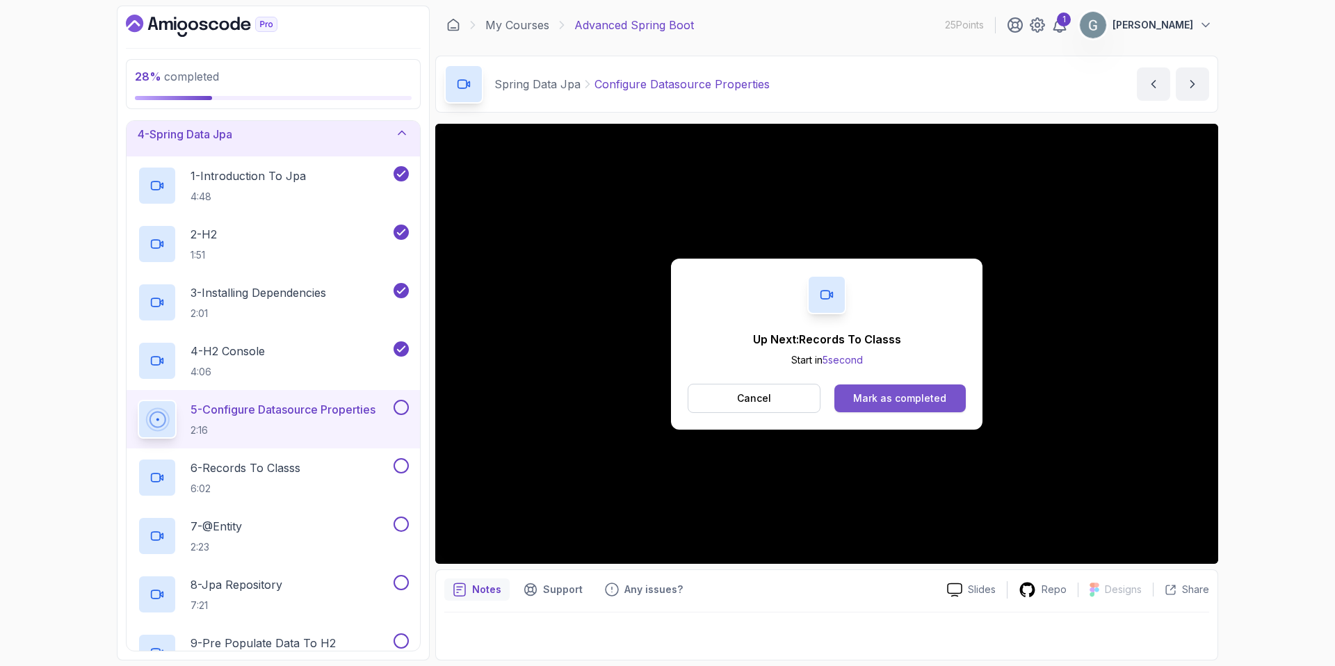
click at [879, 400] on div "Mark as completed" at bounding box center [899, 398] width 93 height 14
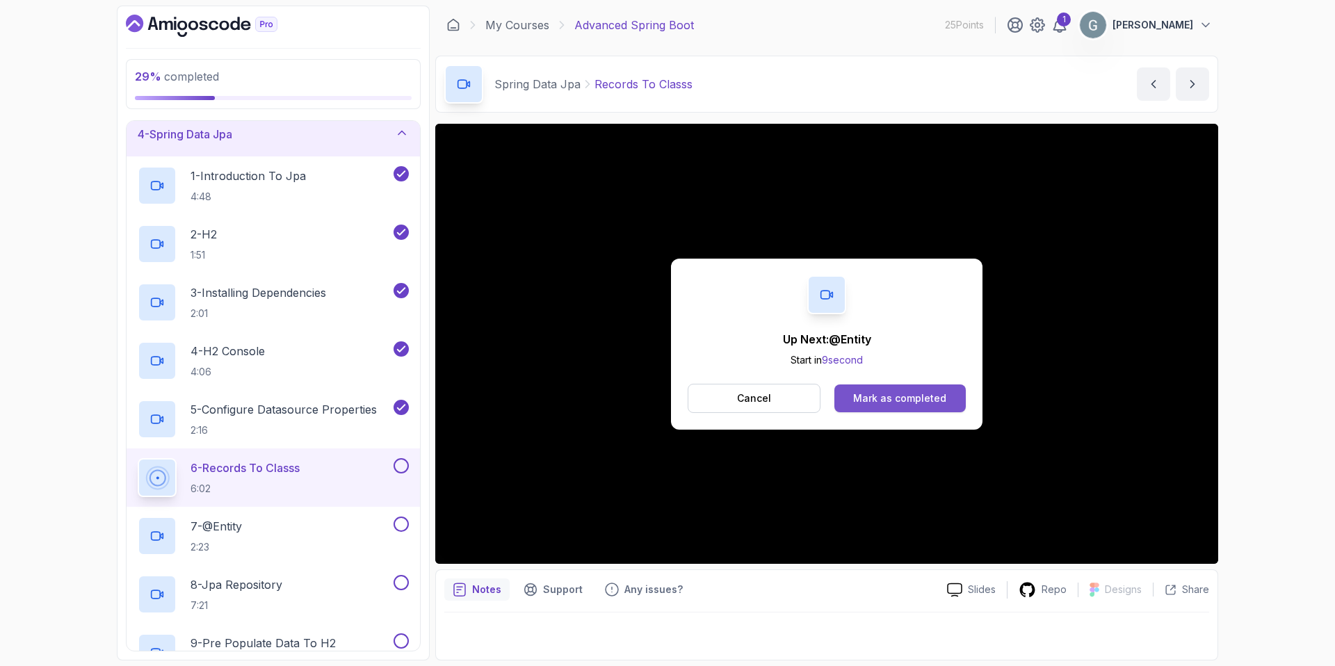
click at [916, 403] on div "Mark as completed" at bounding box center [899, 398] width 93 height 14
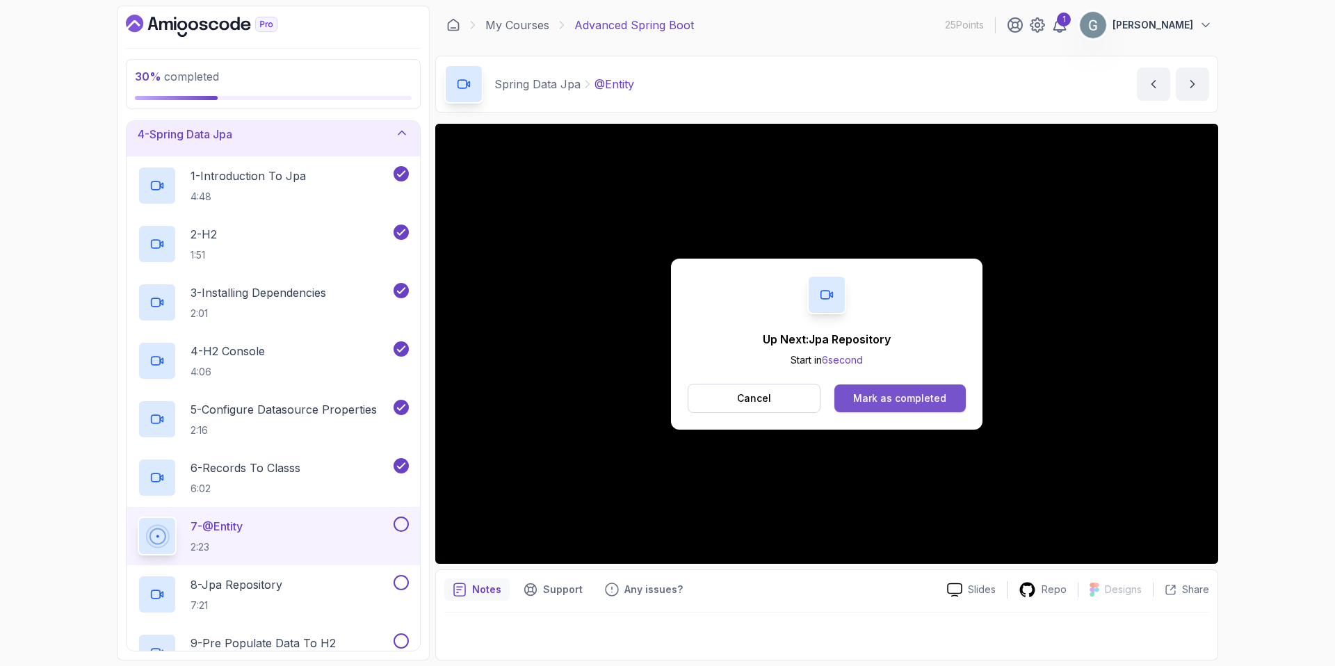
click at [880, 398] on div "Mark as completed" at bounding box center [899, 398] width 93 height 14
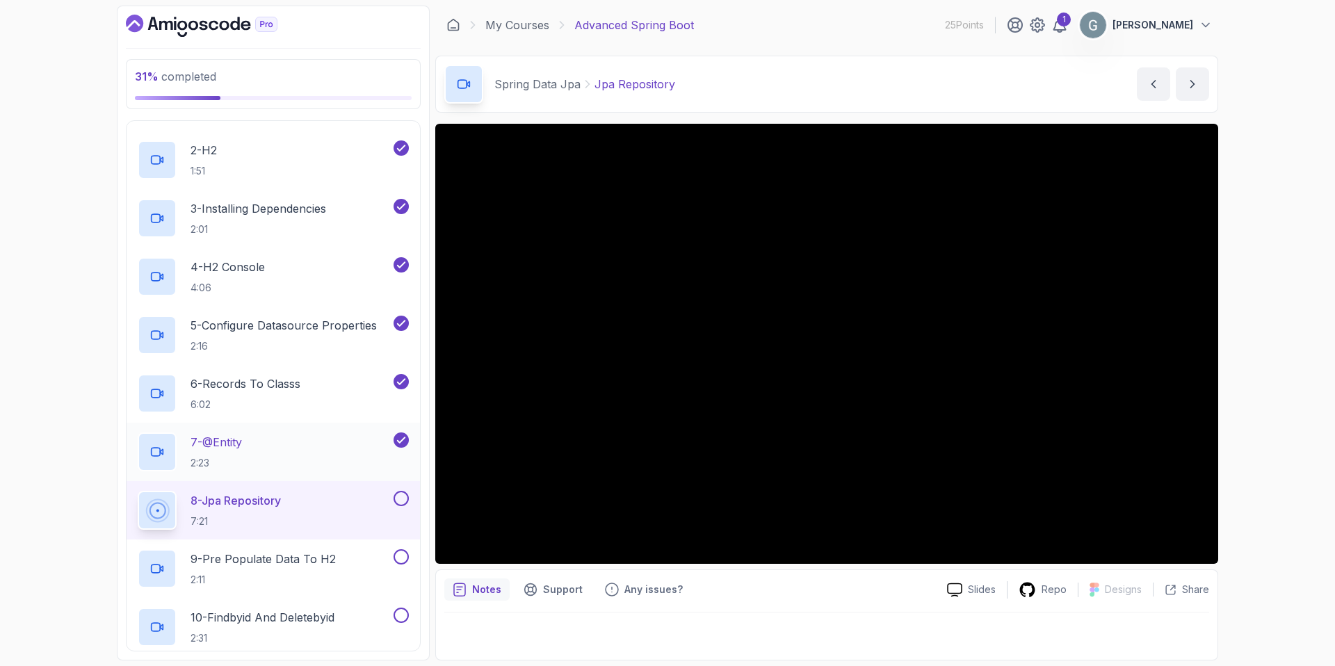
scroll to position [231, 0]
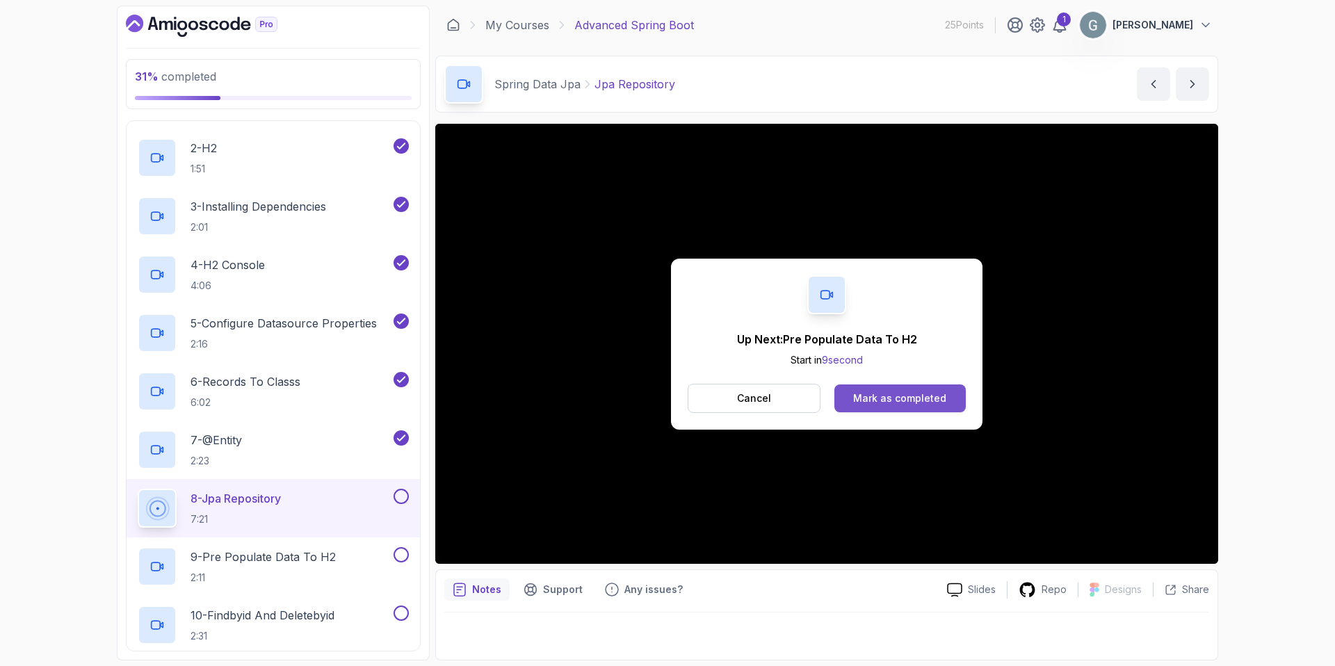
click at [880, 403] on div "Mark as completed" at bounding box center [899, 398] width 93 height 14
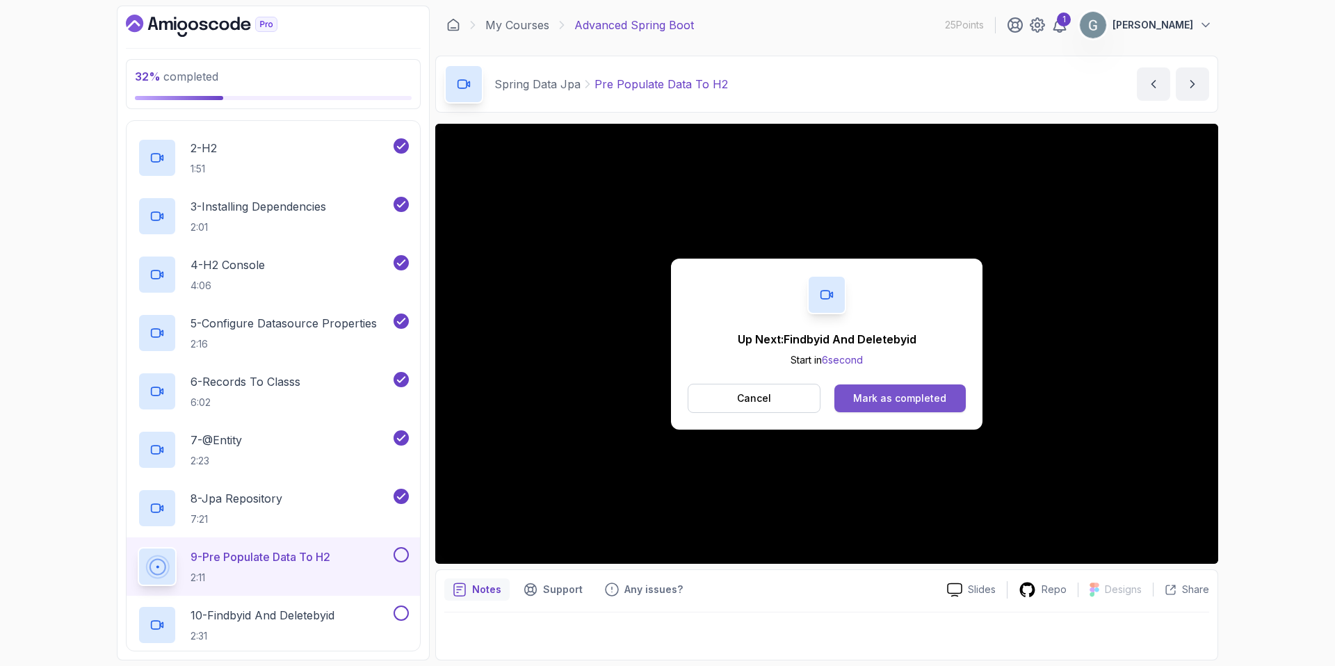
click at [884, 402] on div "Mark as completed" at bounding box center [899, 398] width 93 height 14
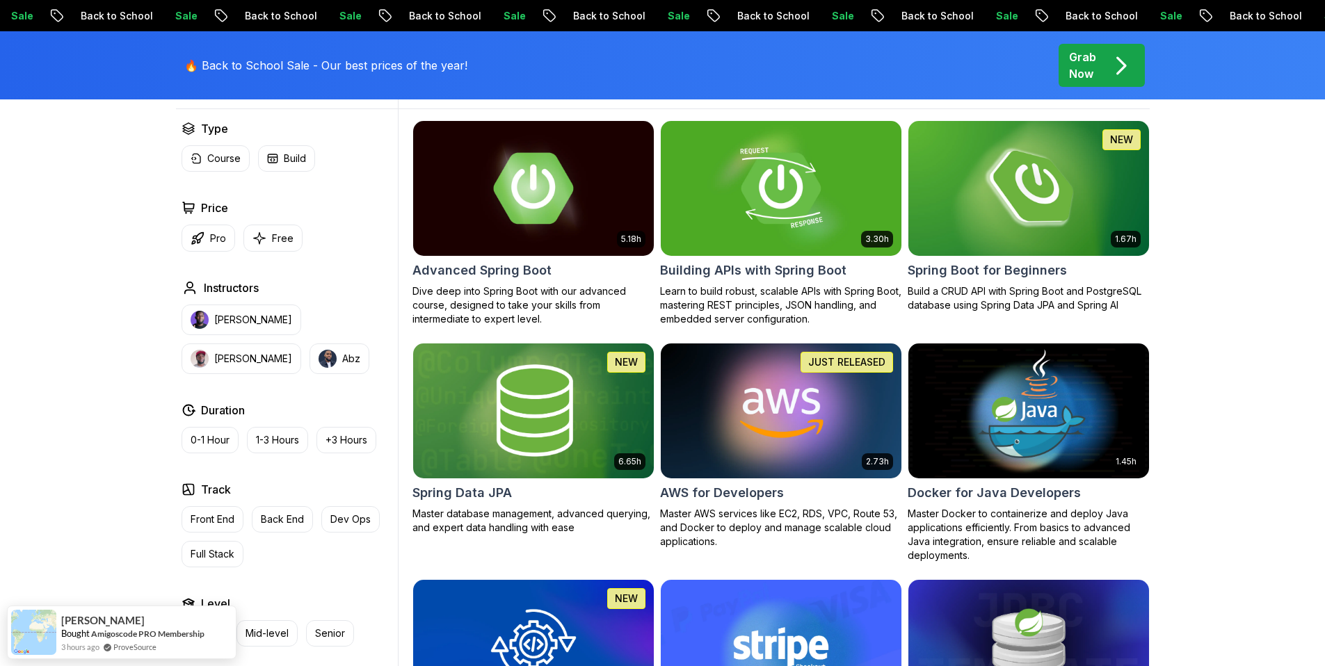
scroll to position [452, 0]
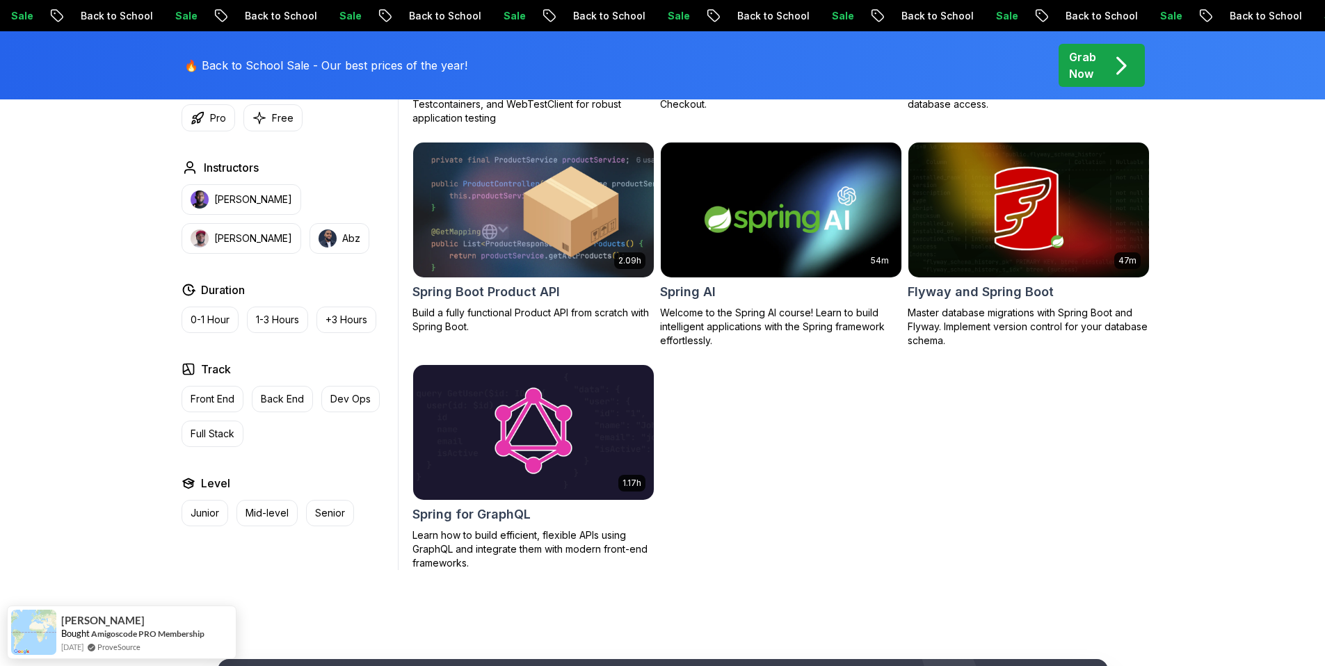
scroll to position [1063, 0]
